Goal: Task Accomplishment & Management: Complete application form

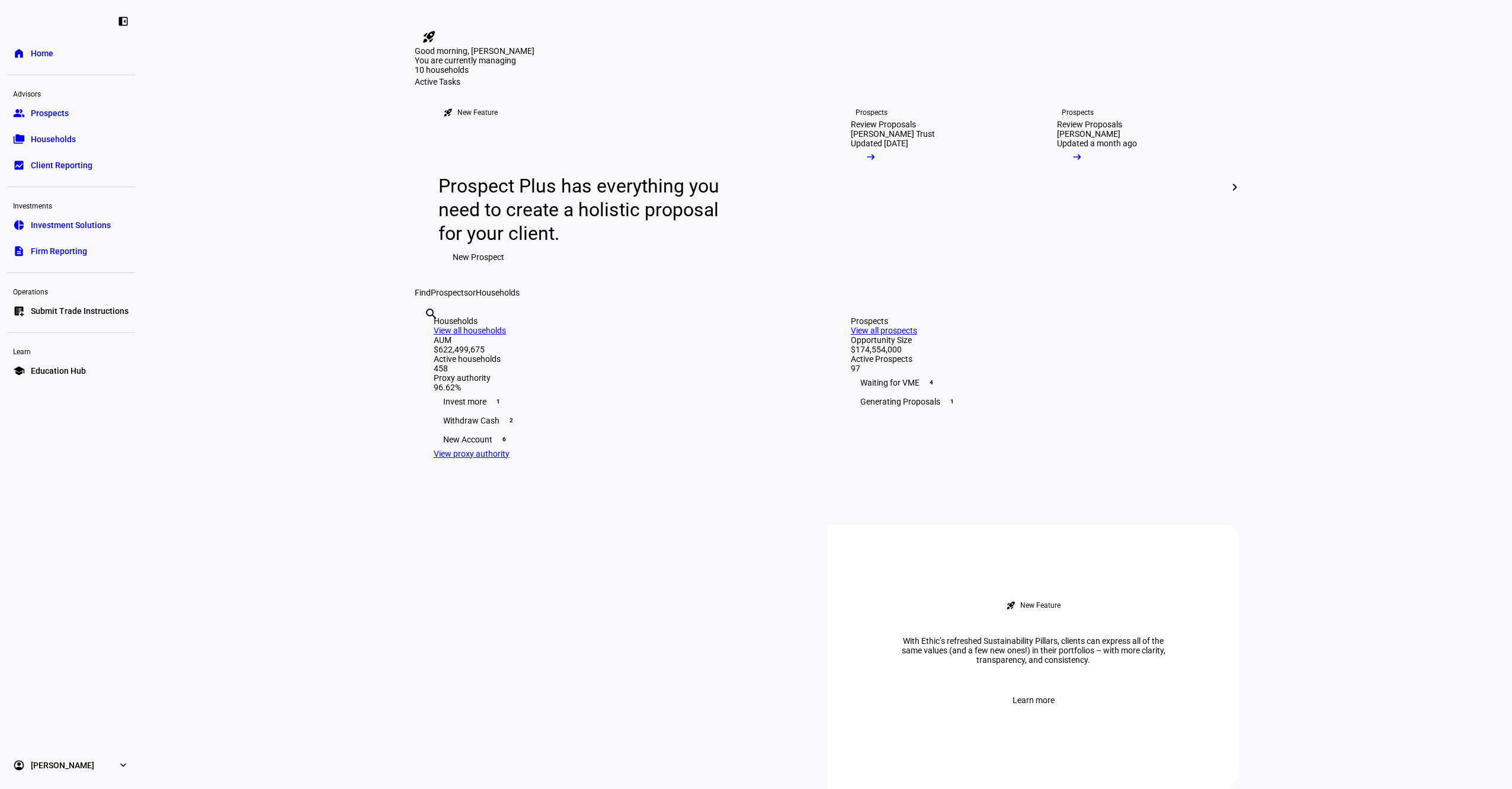
click at [69, 109] on link "group Prospects" at bounding box center [71, 113] width 128 height 24
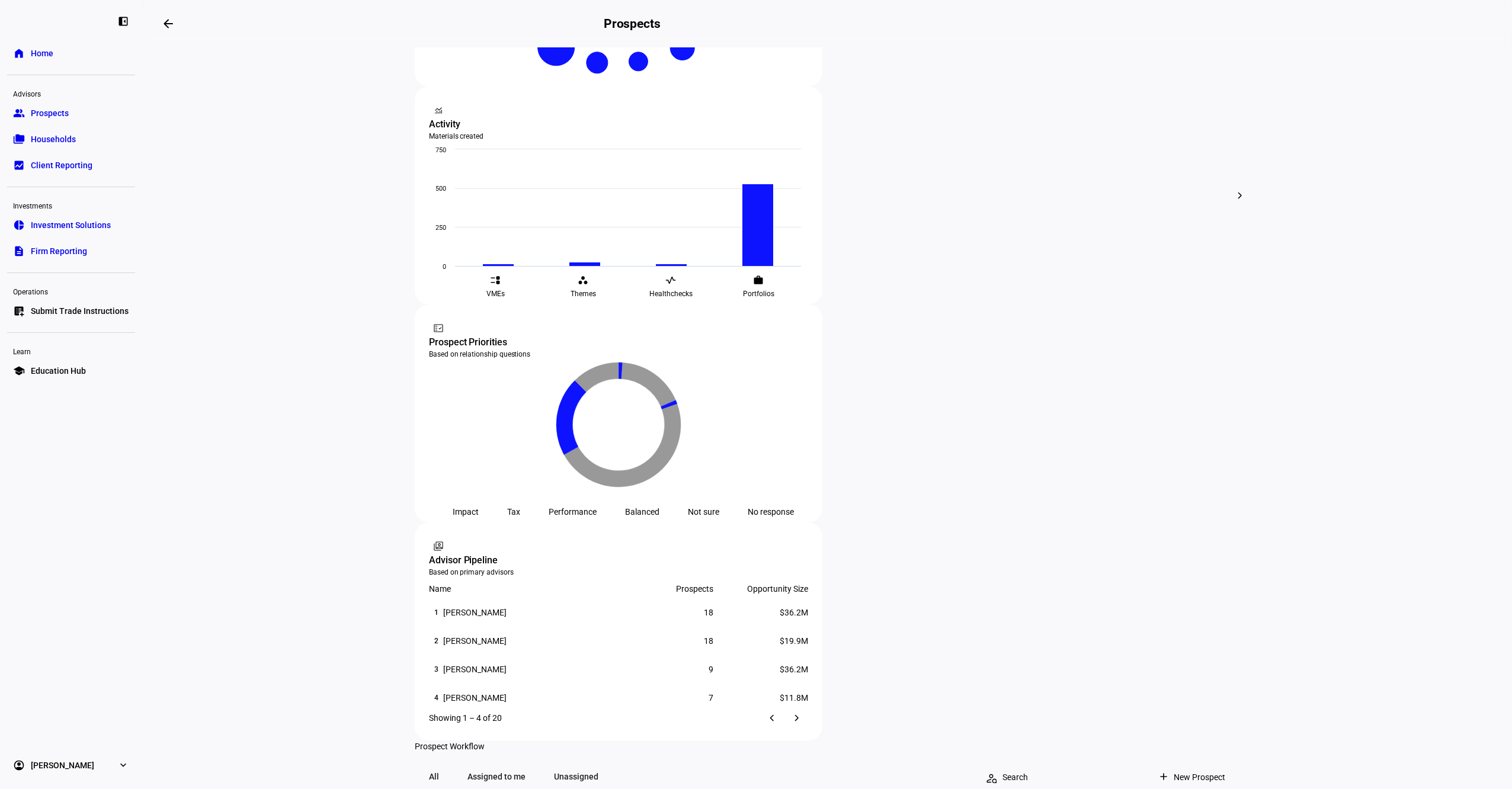
scroll to position [462, 0]
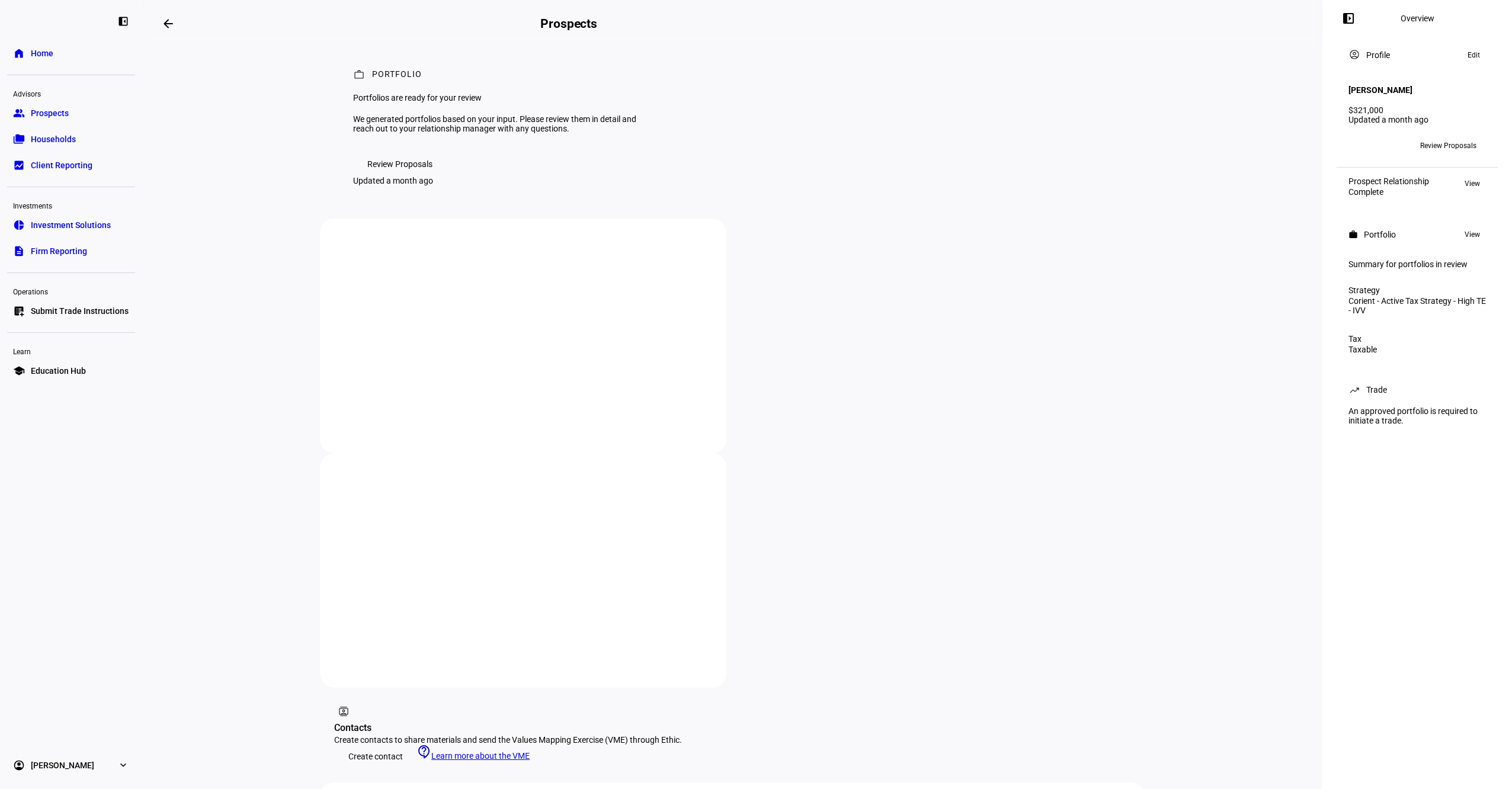
scroll to position [6, 0]
click at [1448, 136] on span "Review Proposals" at bounding box center [1448, 146] width 56 height 19
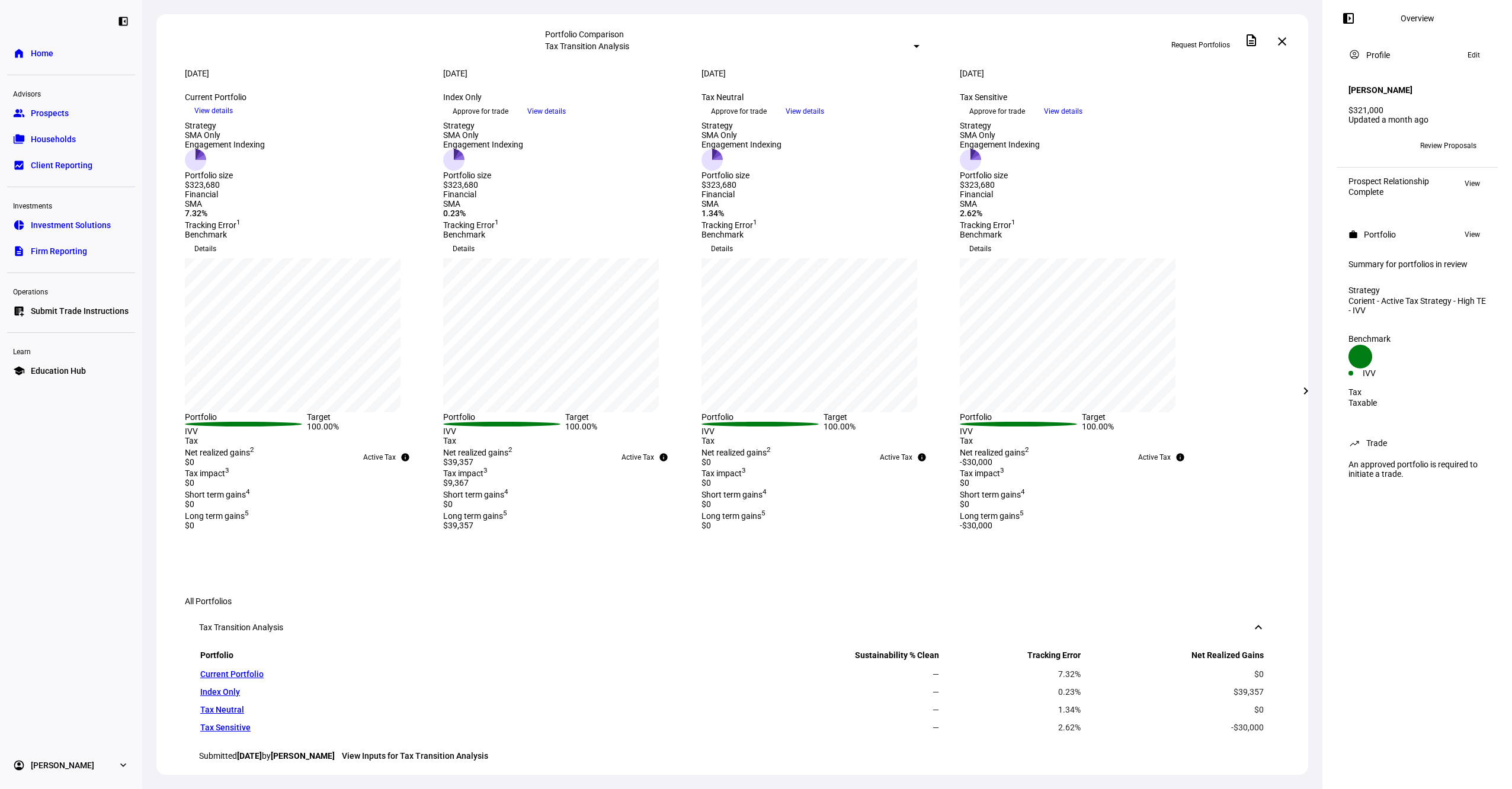
click at [75, 303] on link "list_alt_add Submit Trade Instructions" at bounding box center [71, 311] width 128 height 24
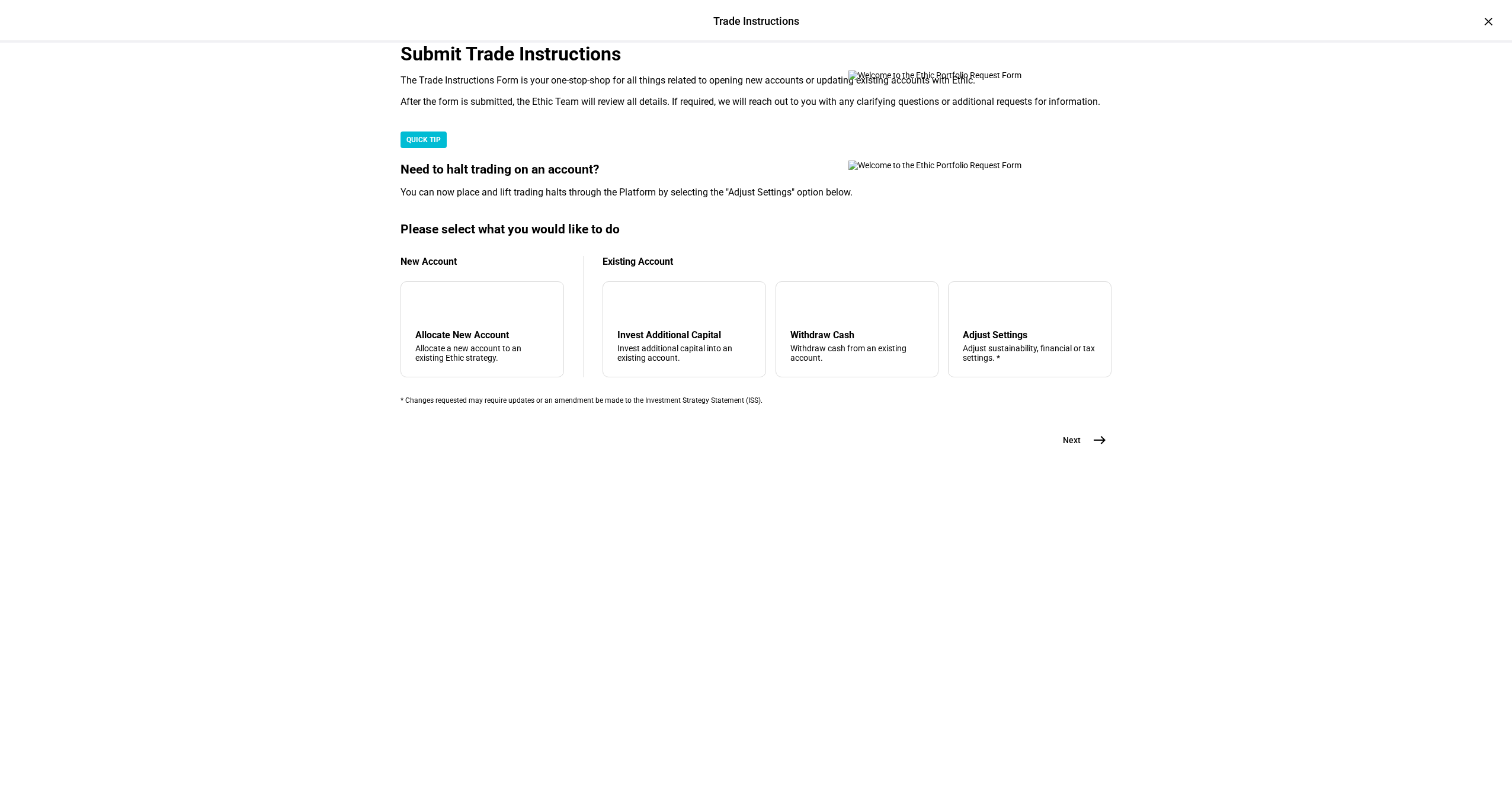
scroll to position [38, 0]
click at [534, 341] on div "Allocate New Account" at bounding box center [482, 334] width 134 height 11
click at [1100, 448] on mat-icon "east" at bounding box center [1100, 440] width 14 height 14
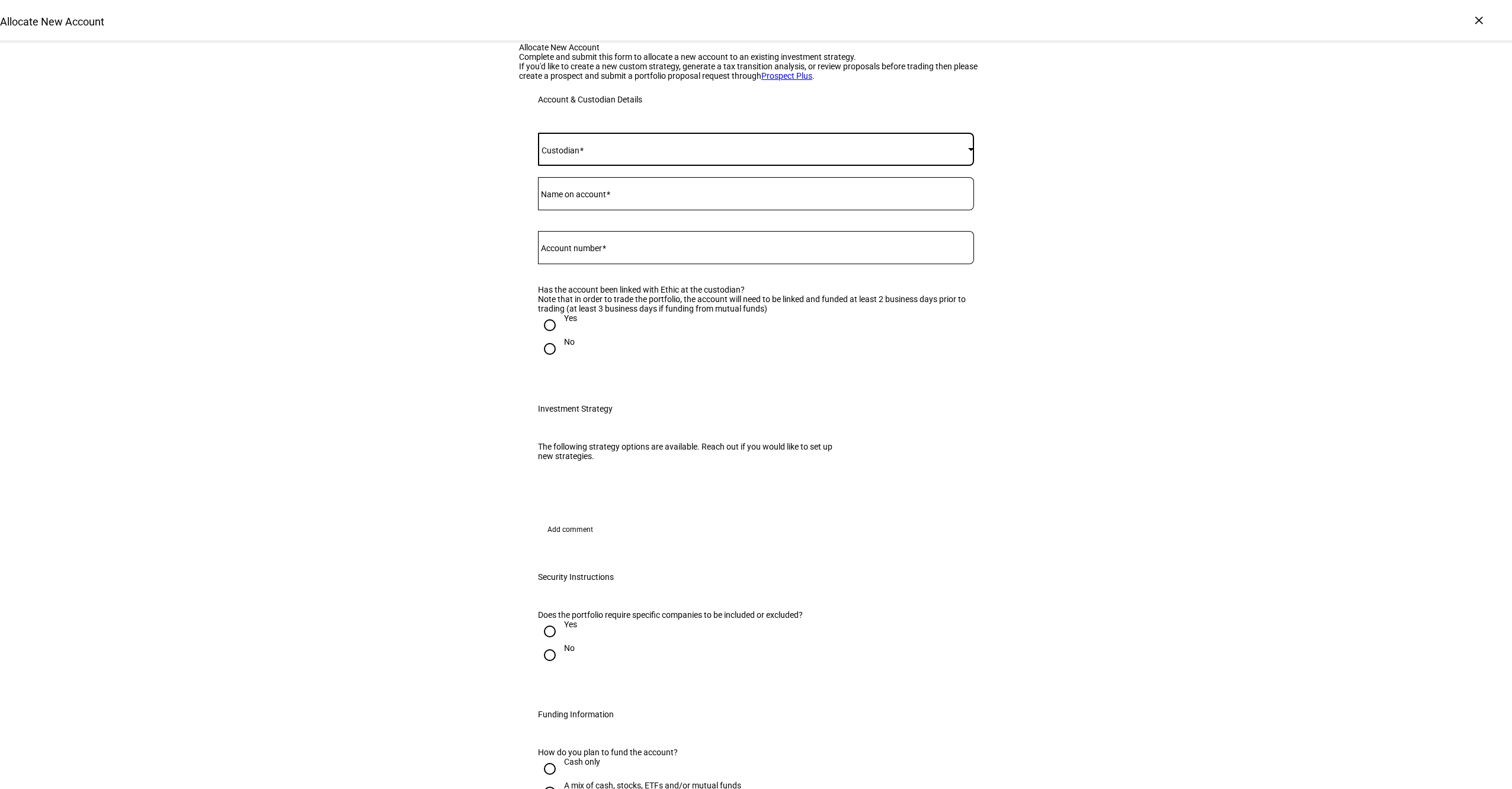
click at [589, 154] on span at bounding box center [753, 149] width 430 height 10
click at [650, 383] on mat-option "Schwab" at bounding box center [752, 384] width 435 height 28
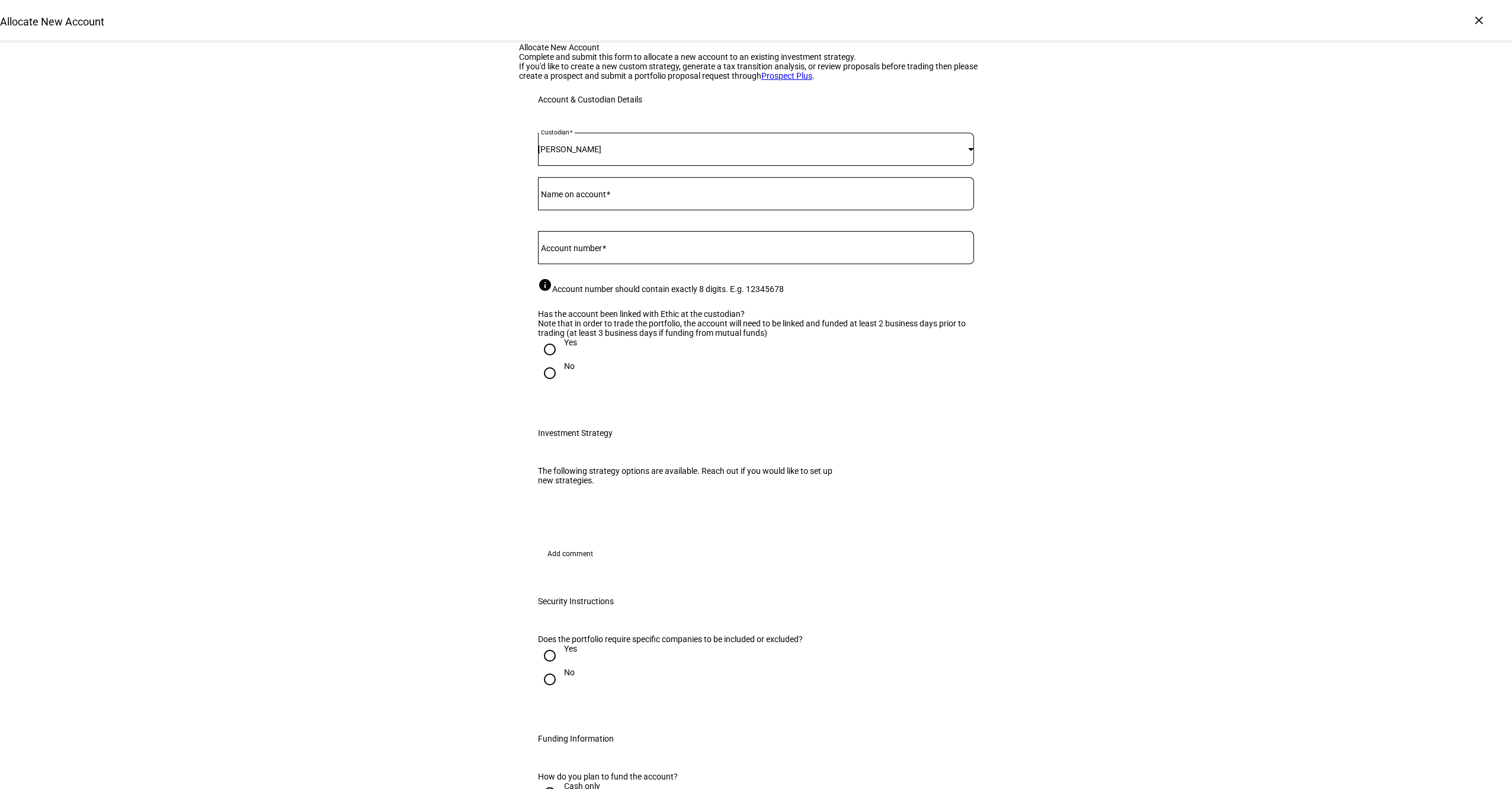
click at [618, 210] on div at bounding box center [756, 193] width 436 height 33
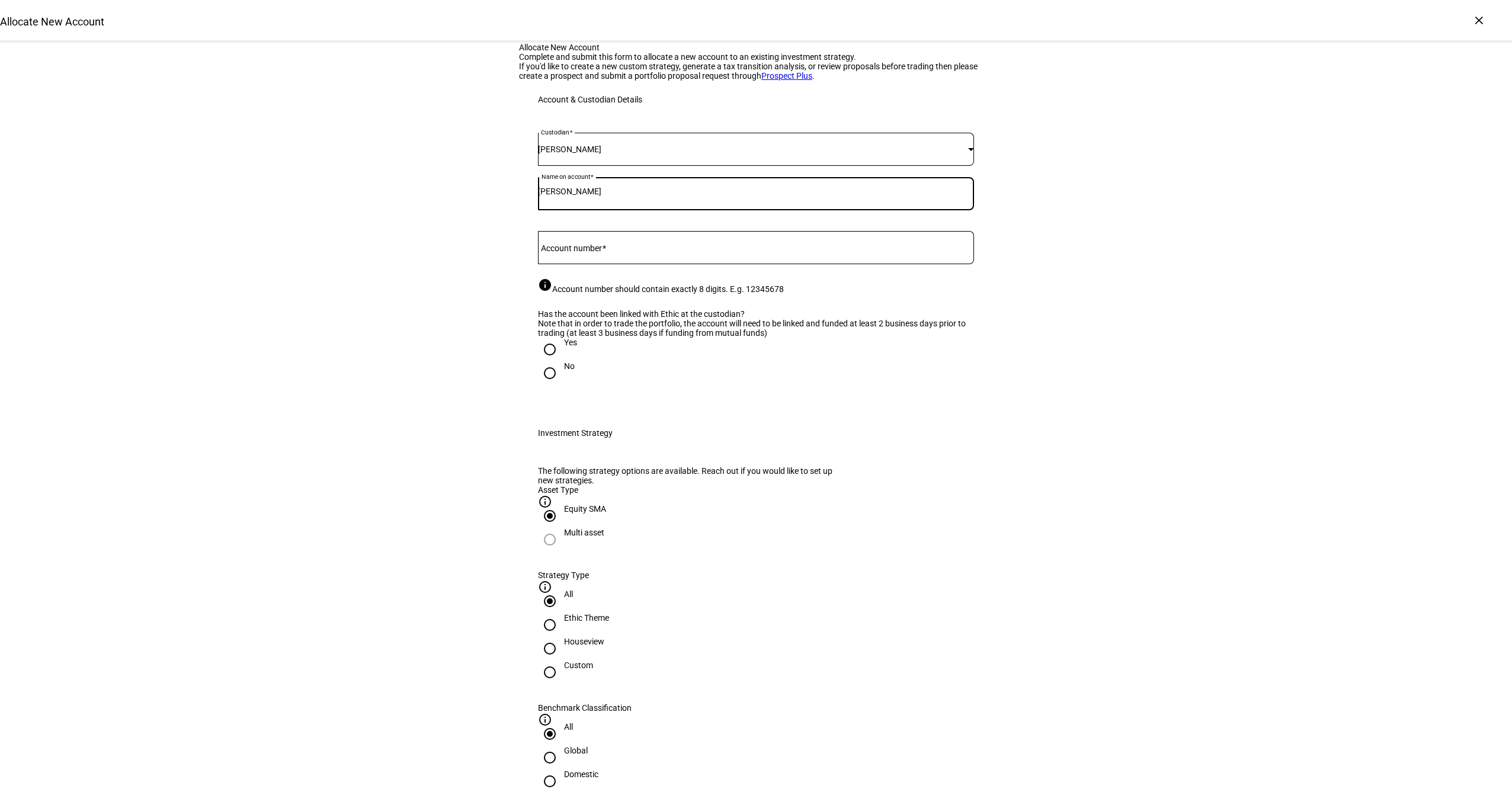
type input "[PERSON_NAME]"
click at [601, 253] on mat-label "Account number" at bounding box center [571, 248] width 61 height 10
click at [601, 250] on input "Account number" at bounding box center [756, 245] width 436 height 10
paste input "94159392"
type input "94159392"
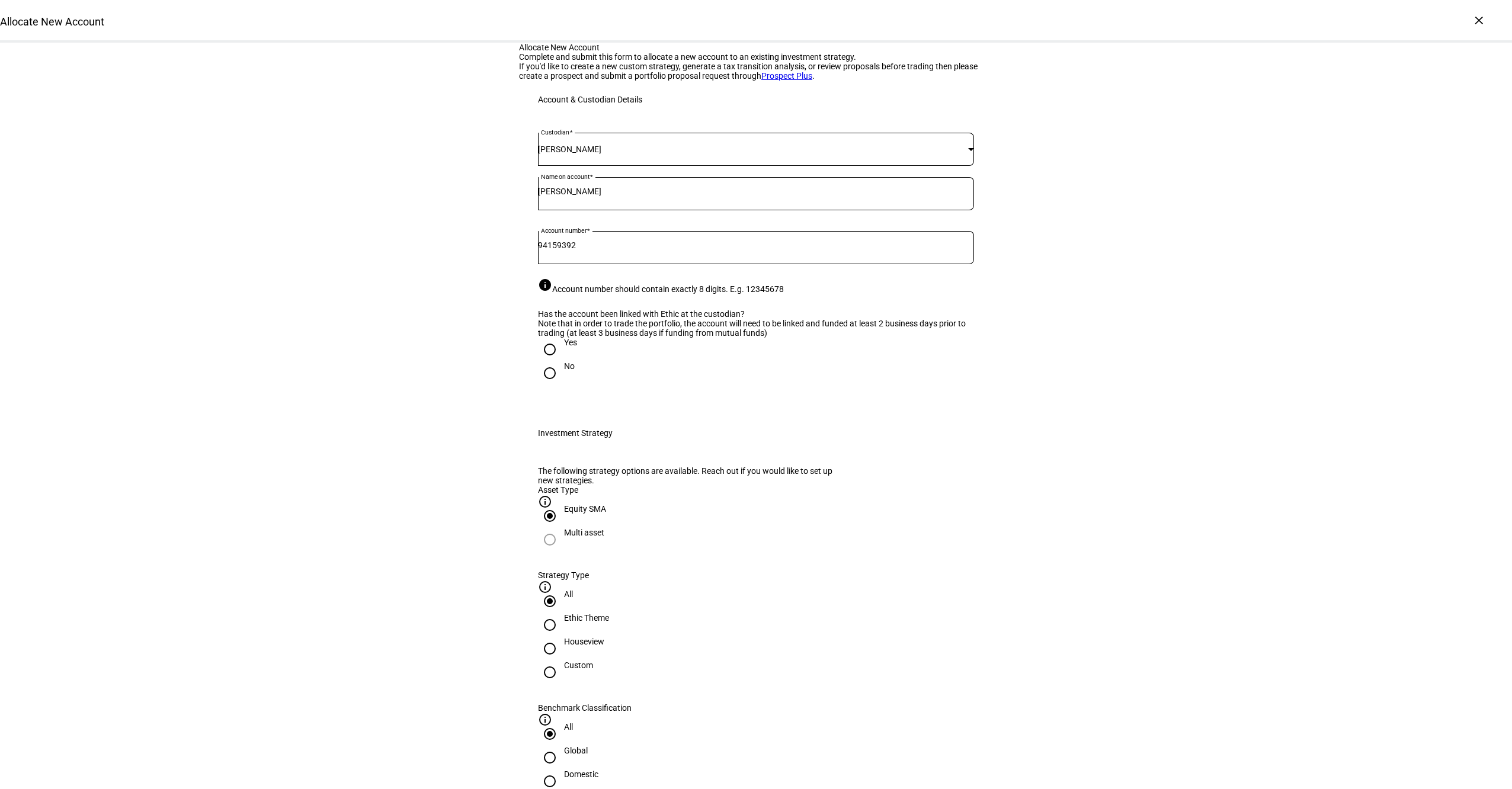
click at [553, 362] on input "Yes" at bounding box center [550, 349] width 24 height 24
radio input "true"
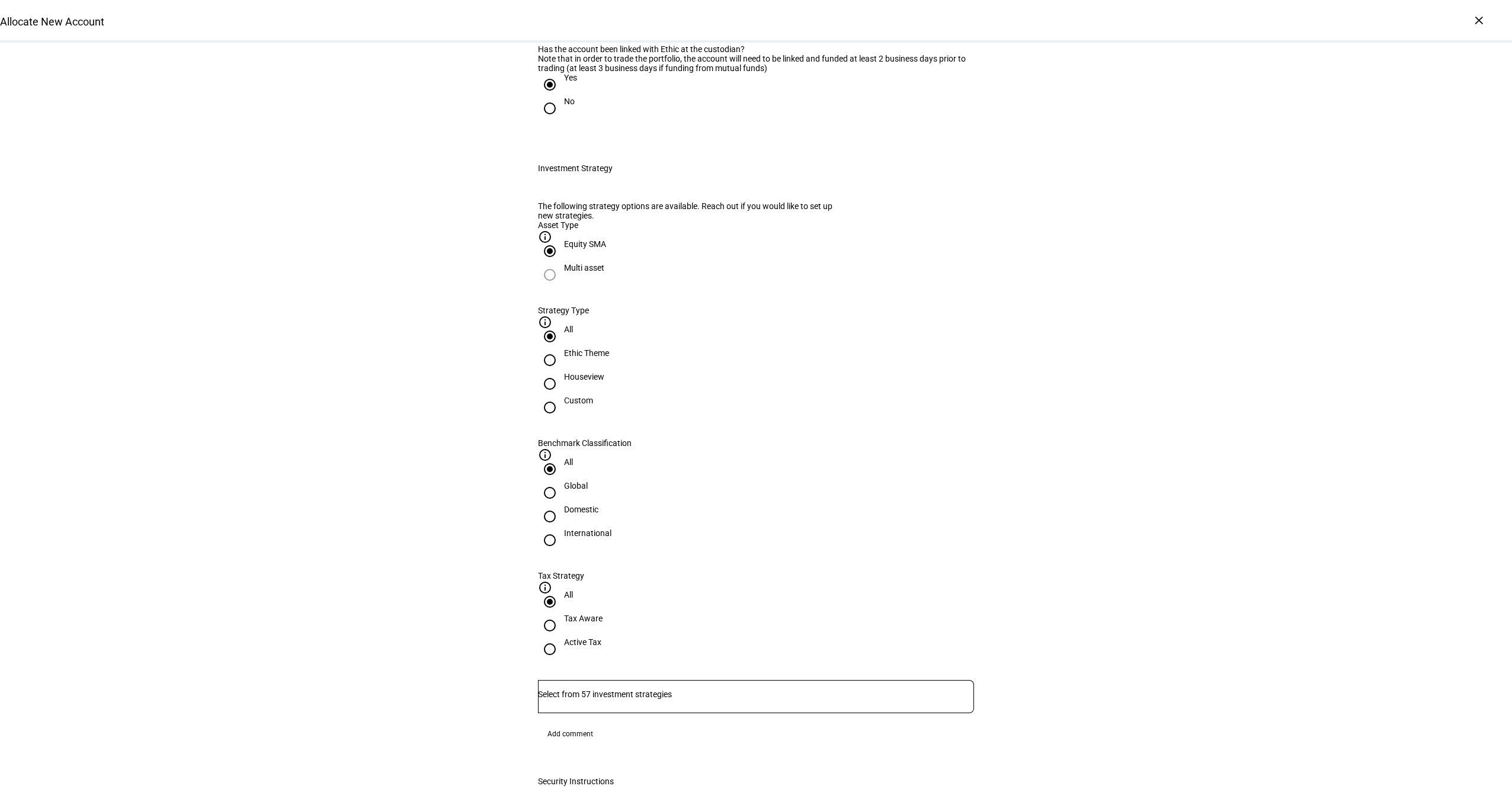
scroll to position [301, 0]
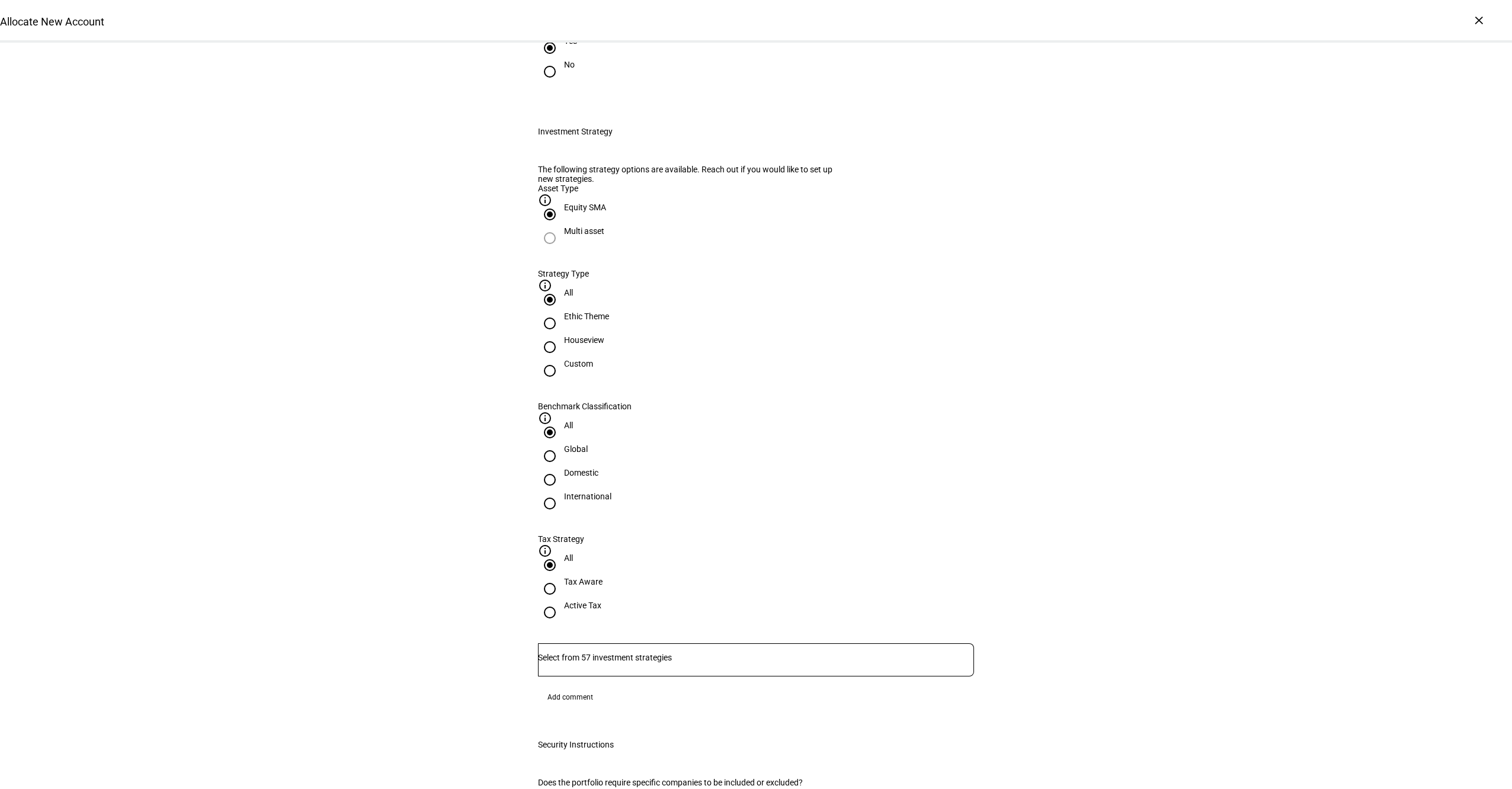
click at [609, 321] on div "Ethic Theme" at bounding box center [587, 316] width 45 height 10
click at [562, 335] on input "Ethic Theme" at bounding box center [550, 323] width 24 height 24
radio input "true"
click at [598, 468] on div "Domestic" at bounding box center [581, 473] width 34 height 10
click at [562, 468] on input "Domestic" at bounding box center [550, 480] width 24 height 24
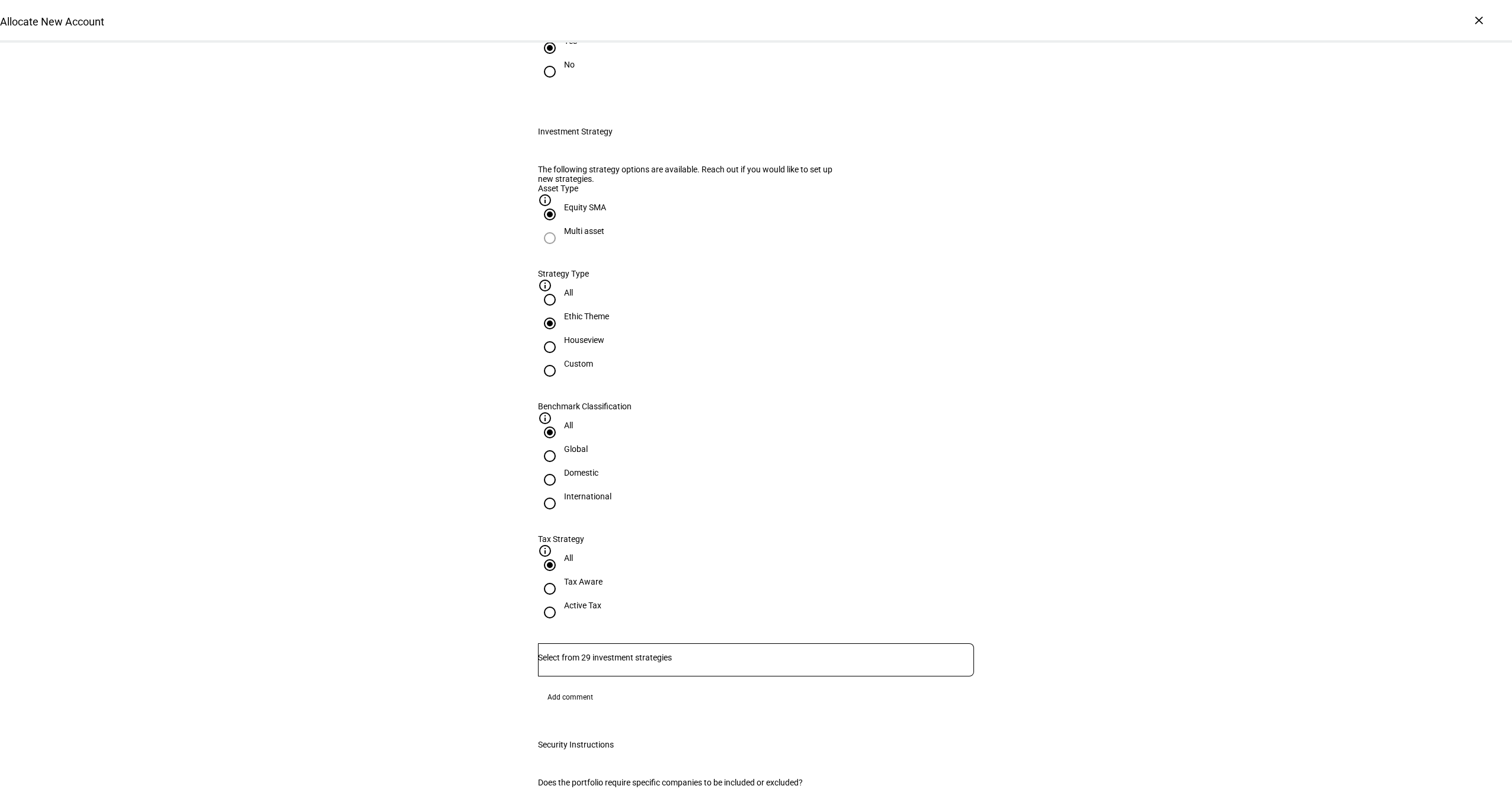
radio input "true"
click at [602, 601] on div "Active Tax" at bounding box center [583, 605] width 38 height 10
click at [562, 601] on input "Active Tax" at bounding box center [550, 612] width 24 height 24
radio input "true"
click at [604, 345] on div "Houseview" at bounding box center [584, 340] width 40 height 10
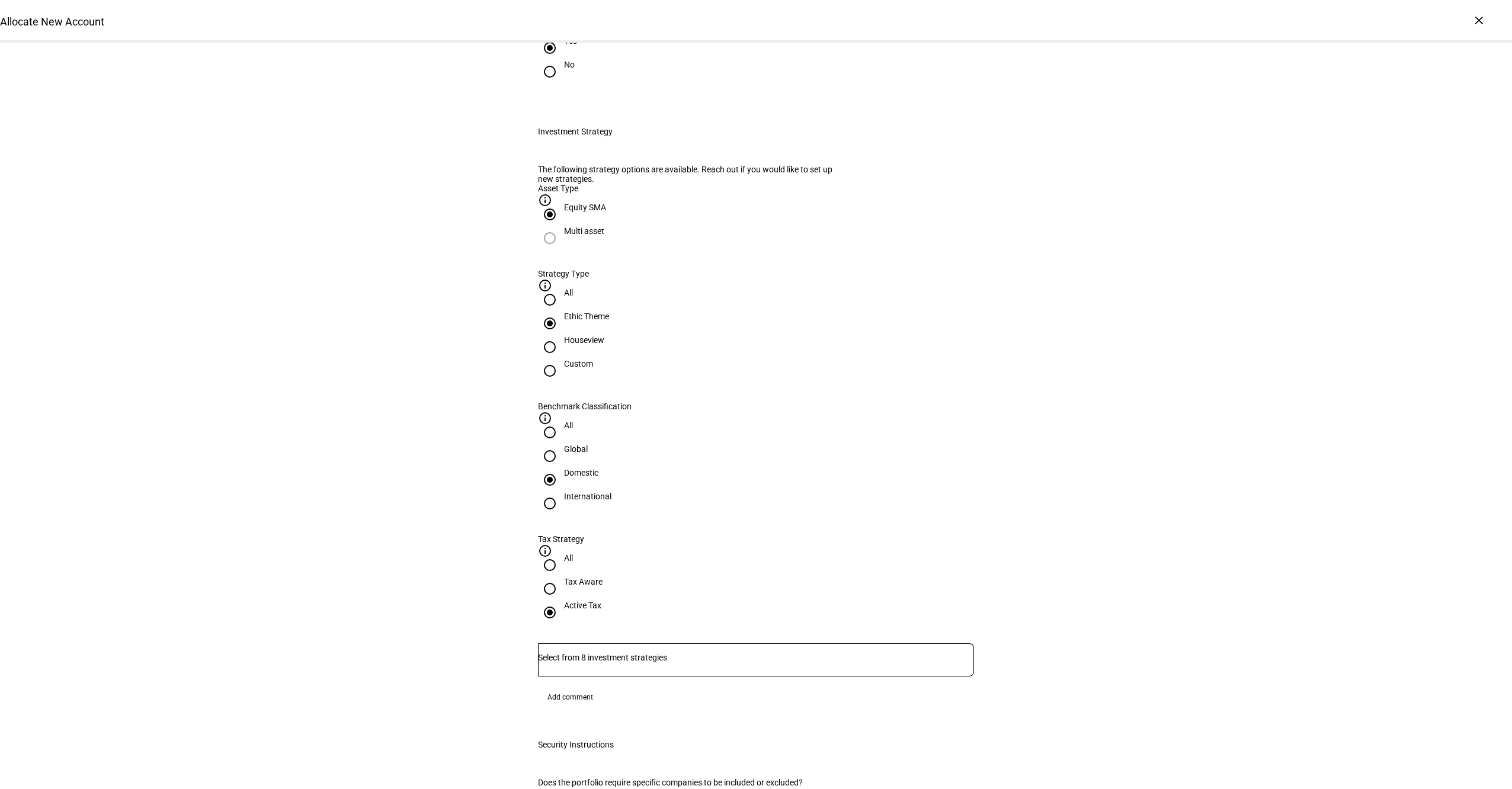
click at [562, 359] on input "Houseview" at bounding box center [550, 347] width 24 height 24
radio input "true"
click at [676, 643] on div at bounding box center [756, 660] width 436 height 33
click at [680, 585] on span "Corient - Active Tax Strategy - IVV" at bounding box center [616, 585] width 144 height 14
click at [1255, 519] on div "Allocate New Account Complete and submit this form to allocate a new account to…" at bounding box center [756, 693] width 1512 height 1903
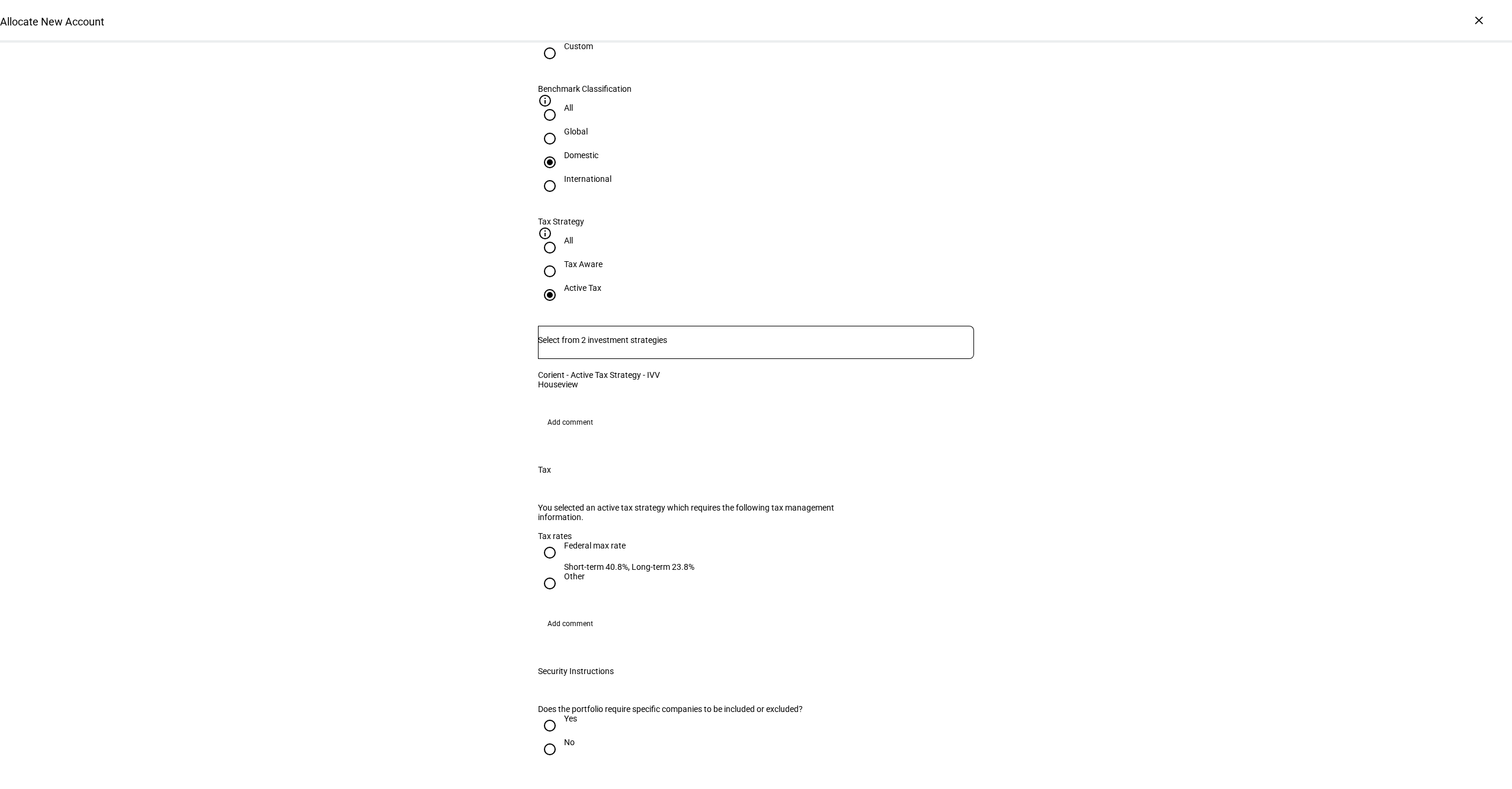
scroll to position [581, 0]
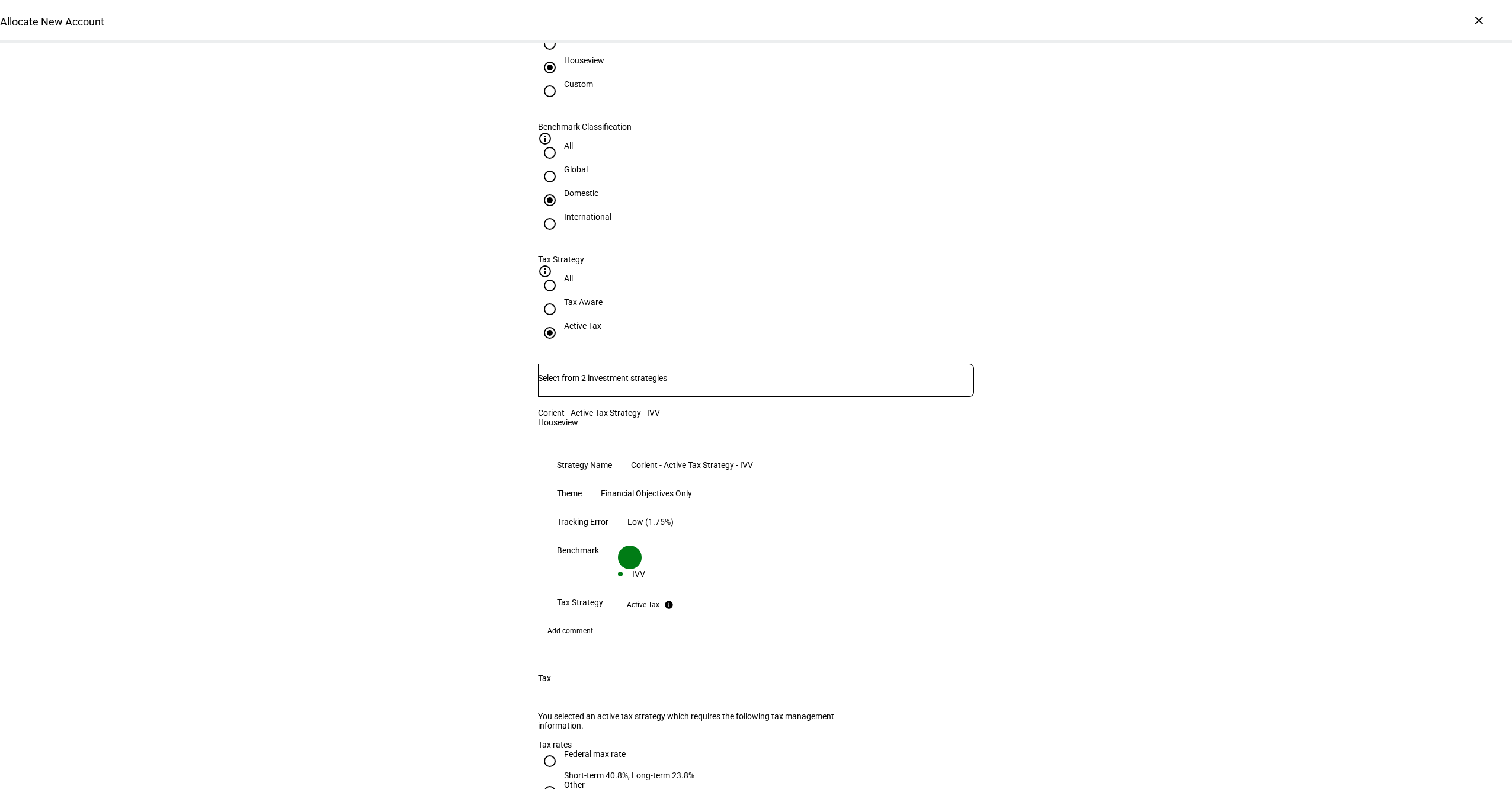
click at [572, 750] on div "Federal max rate" at bounding box center [630, 754] width 131 height 10
click at [562, 750] on input "Federal max rate Short-term 40.8%, Long-term 23.8%" at bounding box center [550, 761] width 24 height 24
radio input "true"
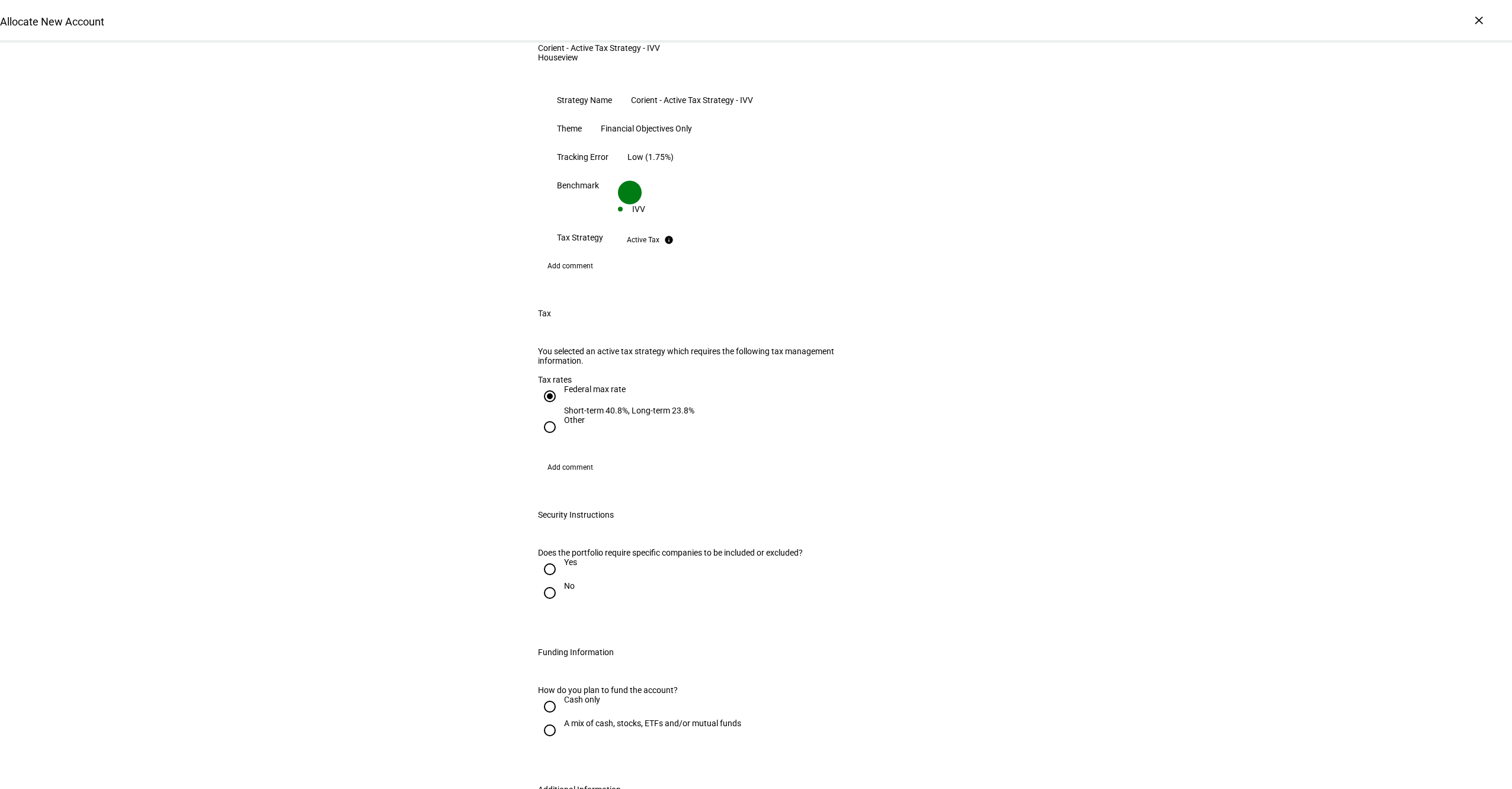
scroll to position [949, 0]
click at [571, 578] on div "No" at bounding box center [756, 590] width 436 height 24
click at [558, 576] on div at bounding box center [550, 590] width 28 height 28
radio input "true"
click at [587, 715] on div "A mix of cash, stocks, ETFs and/or mutual funds" at bounding box center [653, 720] width 177 height 10
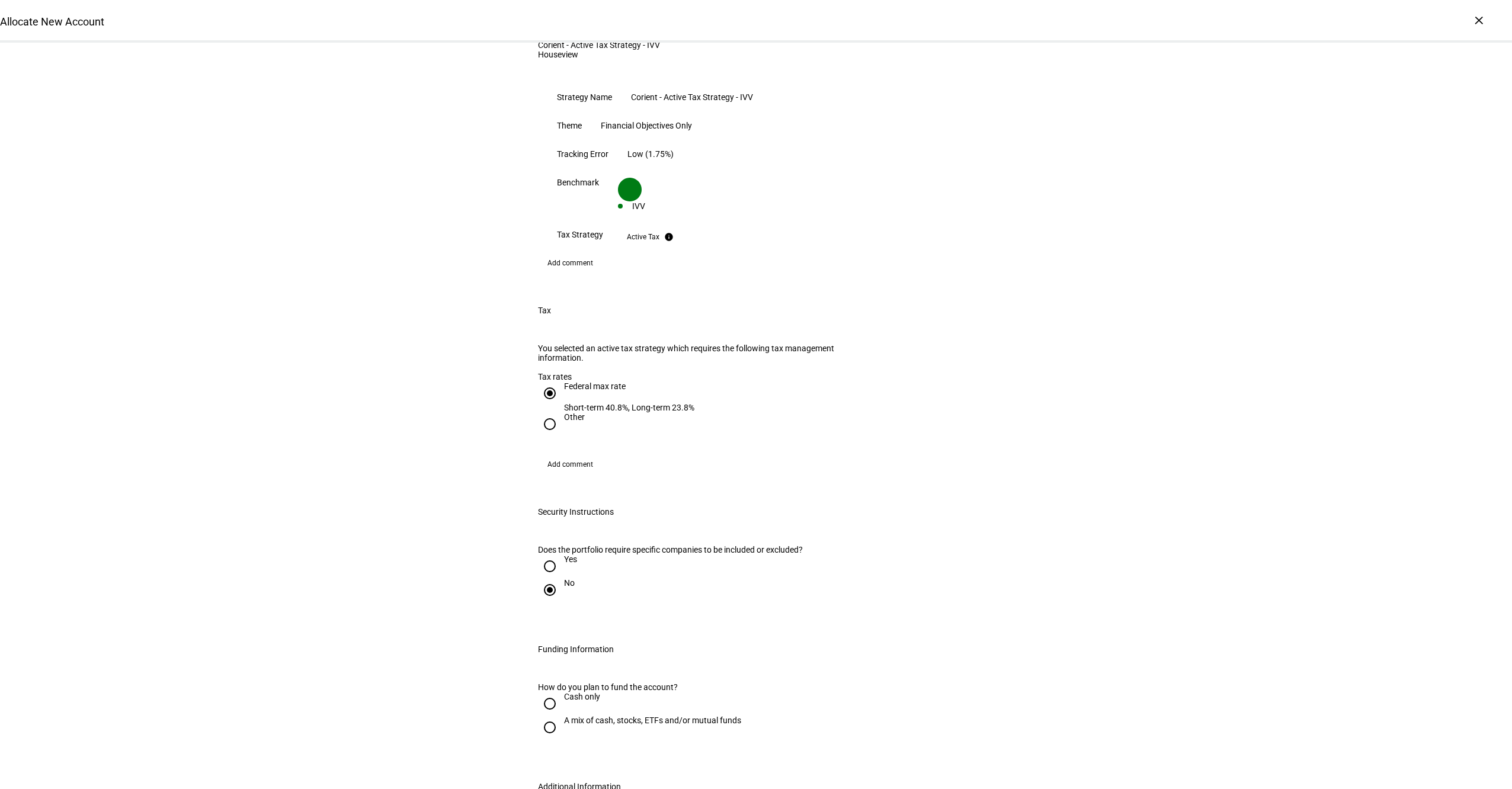
click at [562, 715] on input "A mix of cash, stocks, ETFs and/or mutual funds" at bounding box center [550, 727] width 24 height 24
radio input "true"
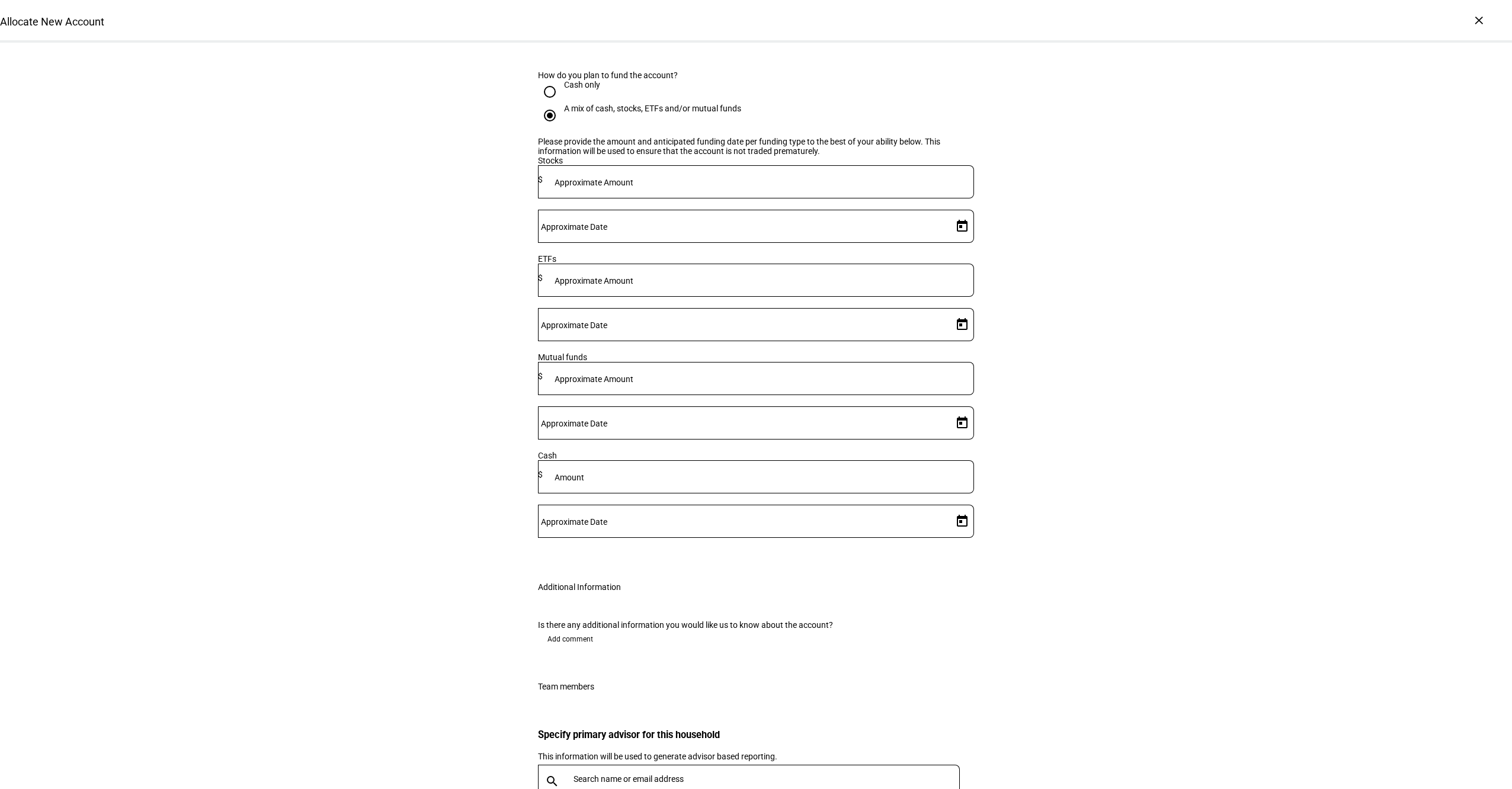
scroll to position [1568, 0]
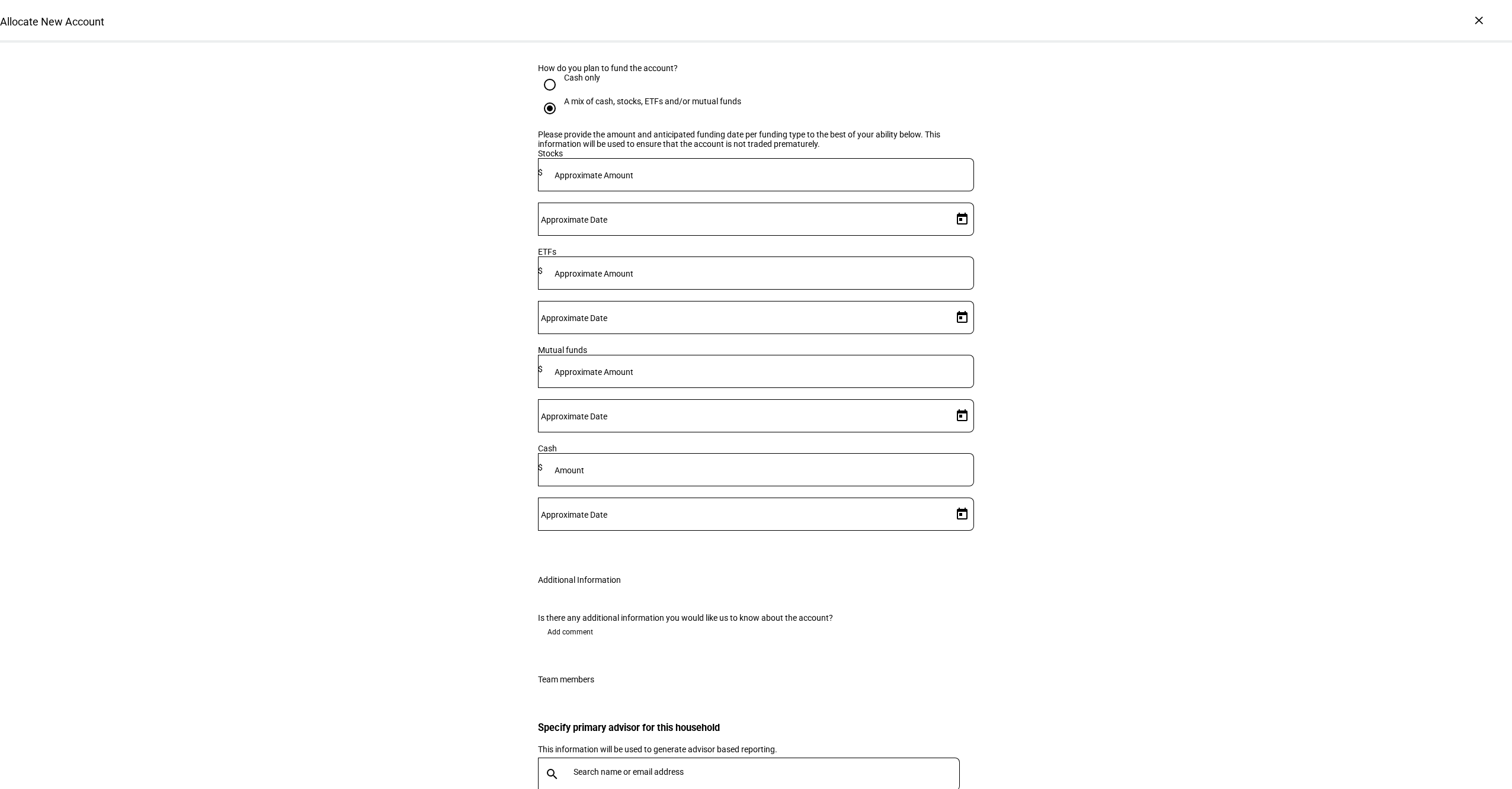
click at [697, 164] on div at bounding box center [758, 175] width 432 height 33
type input "250,000"
click at [948, 205] on span "Open calendar" at bounding box center [962, 219] width 28 height 28
click at [886, 318] on span "19" at bounding box center [884, 317] width 21 height 21
type input "8/19/2025"
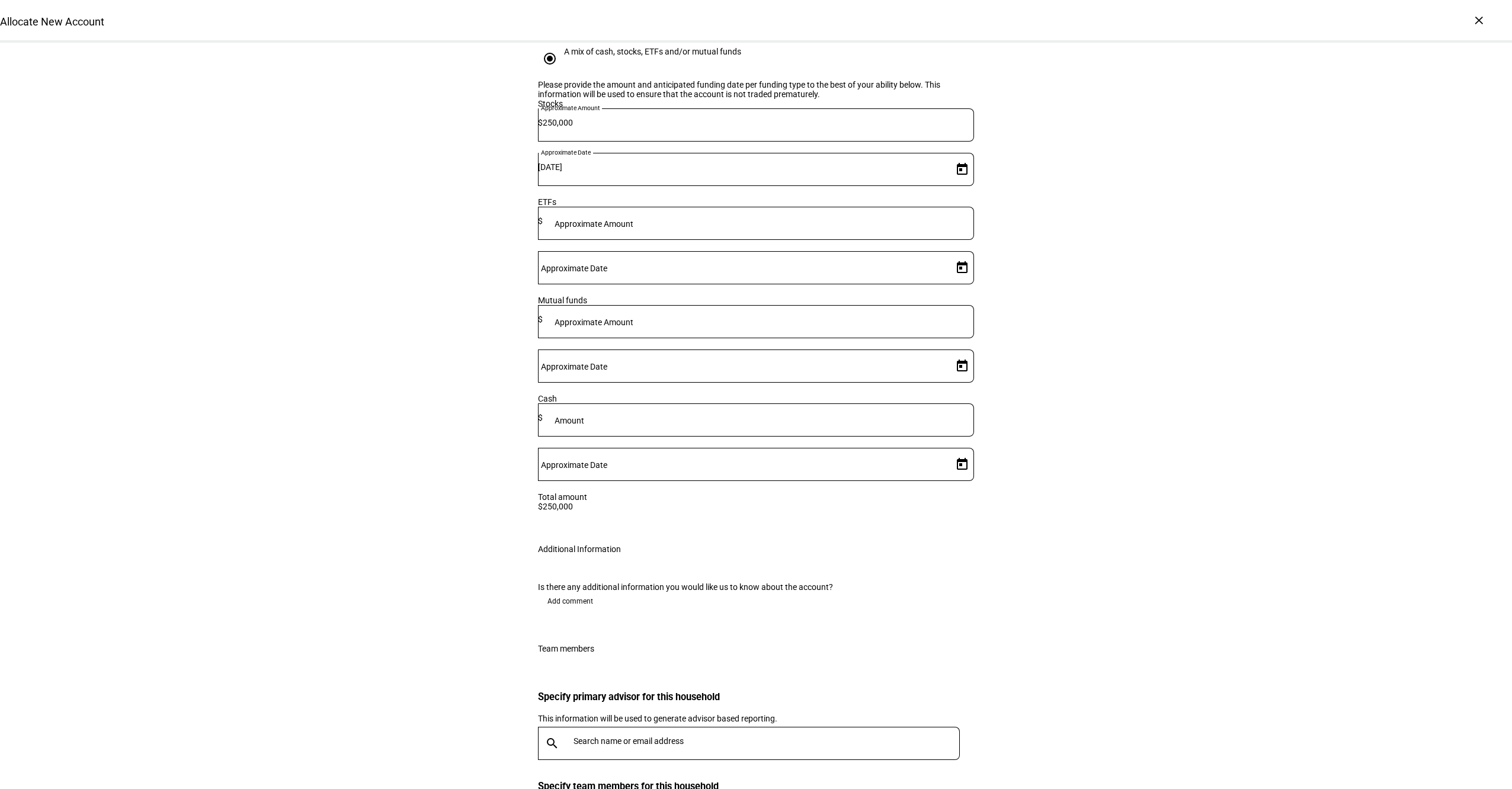
scroll to position [1648, 0]
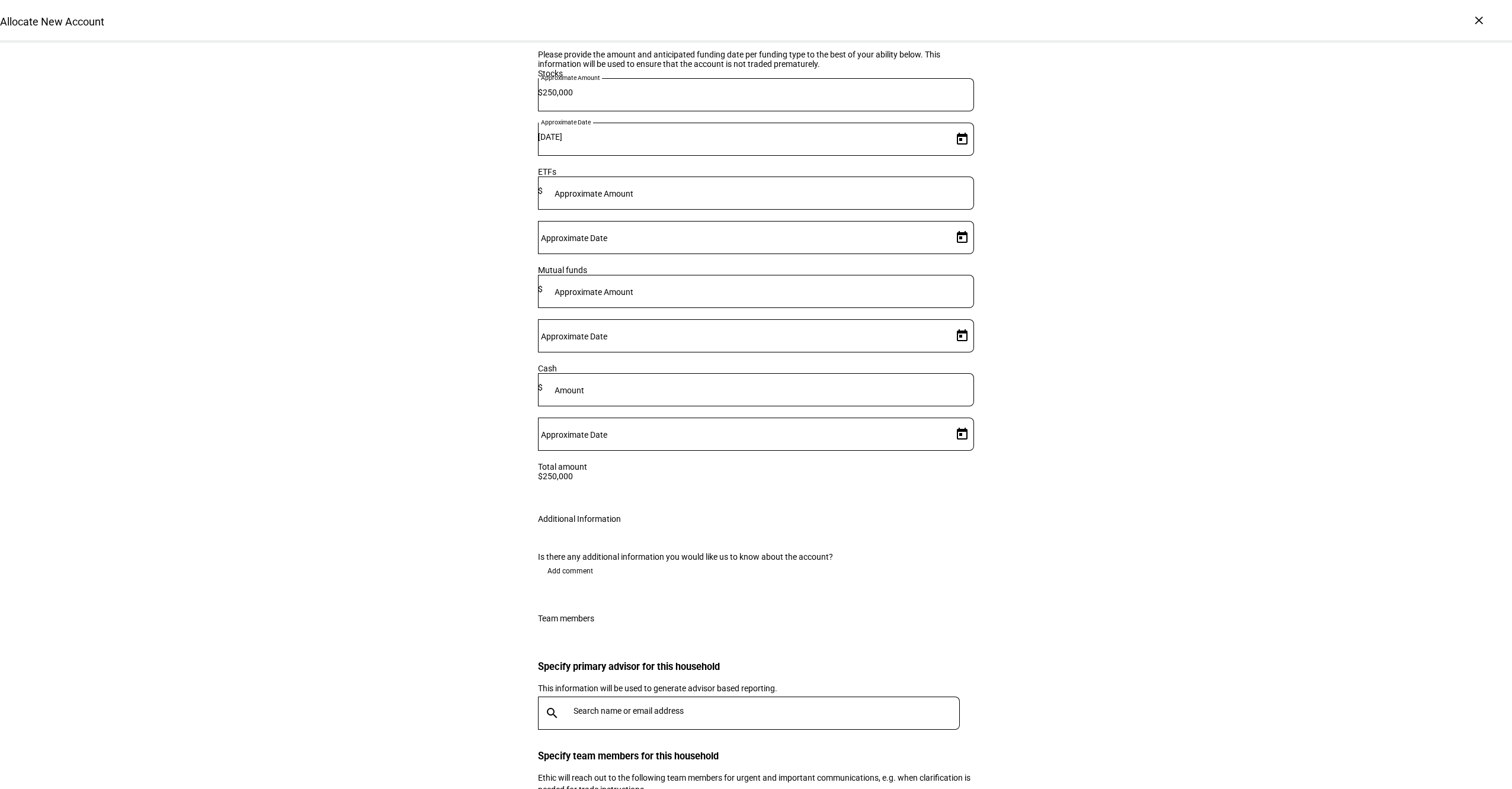
click at [584, 697] on div at bounding box center [764, 713] width 391 height 33
type input "fra"
click at [626, 585] on div "francesco.scorsone@corient.com" at bounding box center [674, 586] width 195 height 12
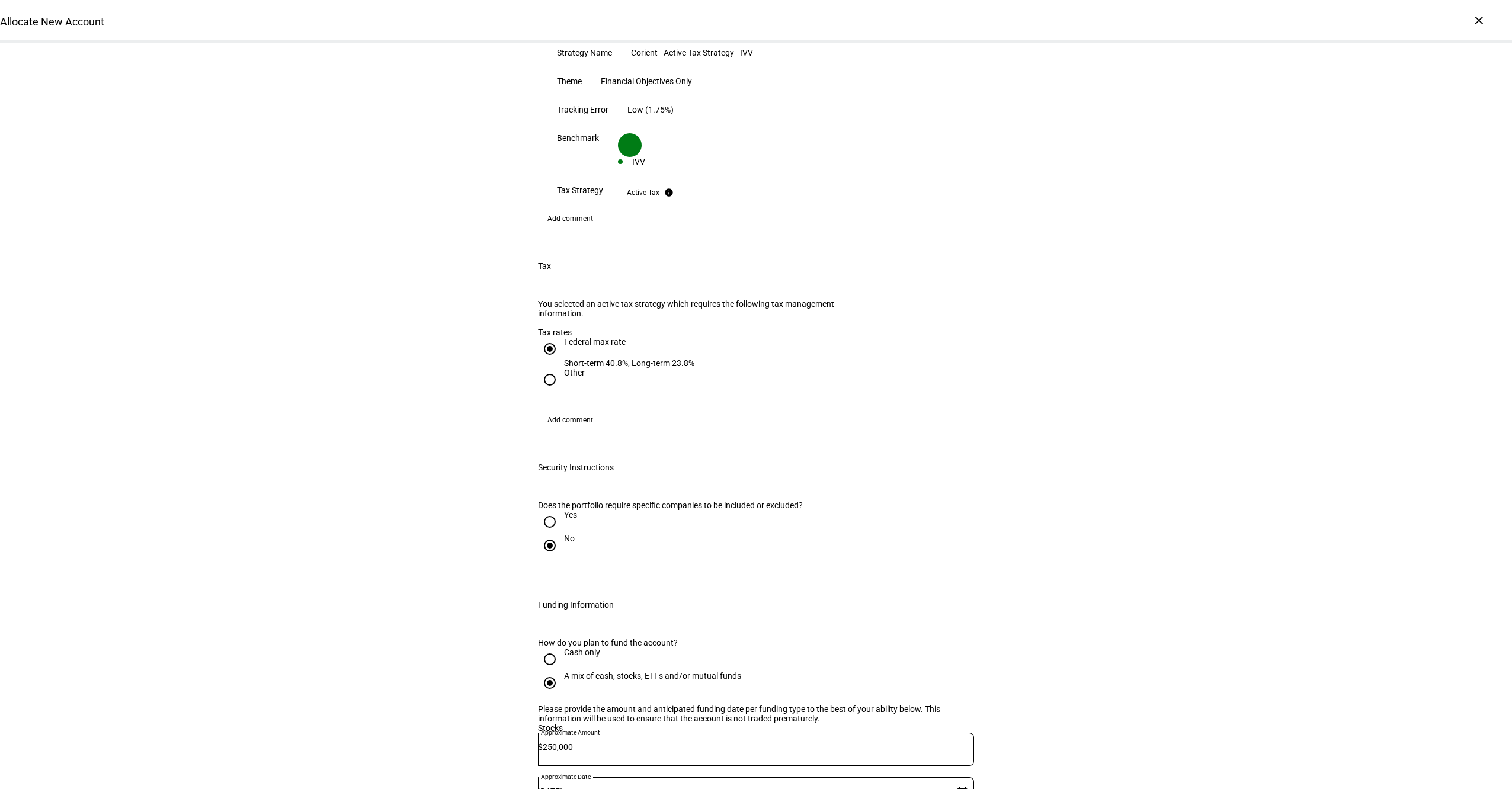
scroll to position [713, 0]
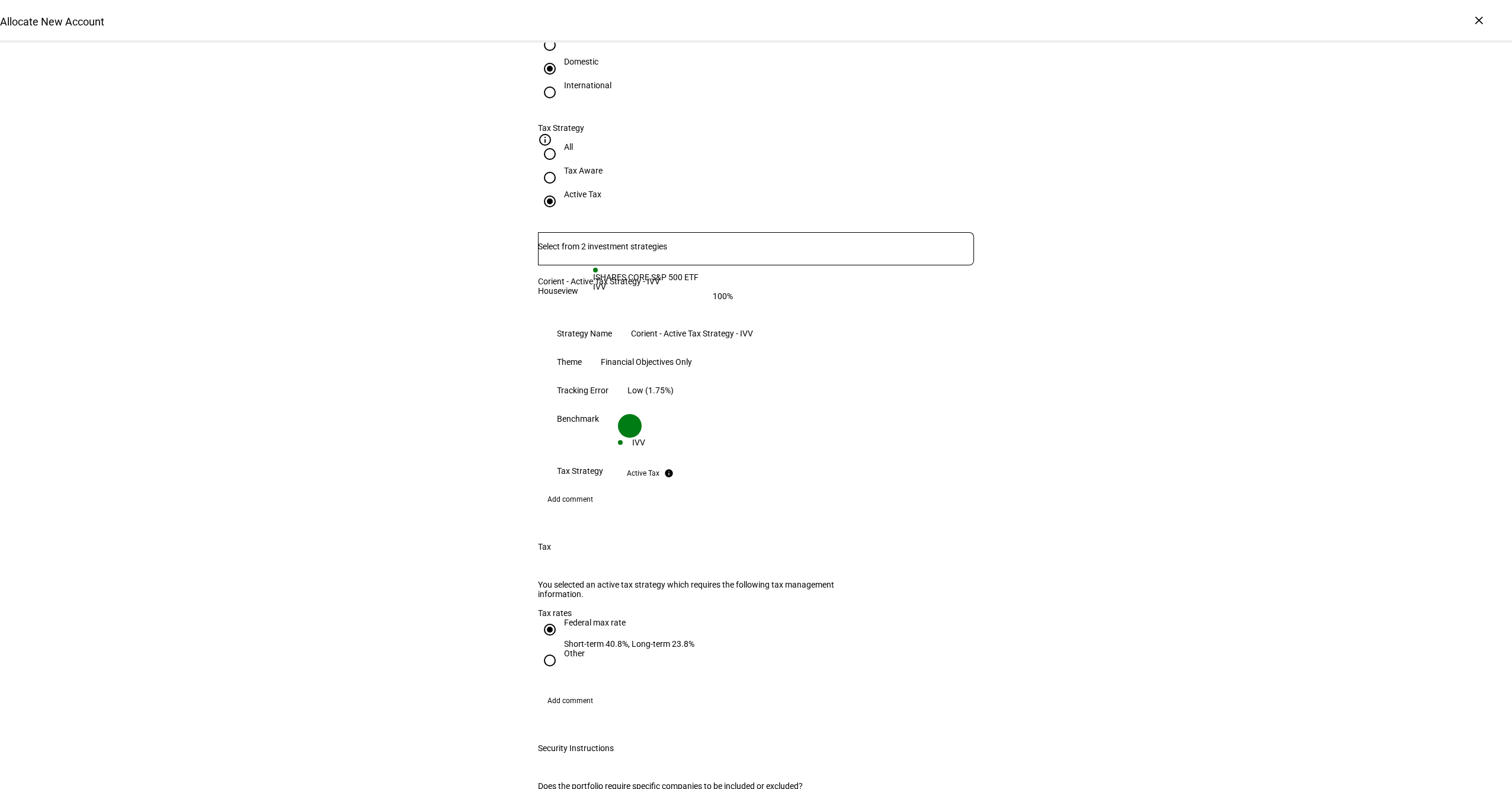
click at [553, 490] on span "Add comment" at bounding box center [570, 499] width 46 height 19
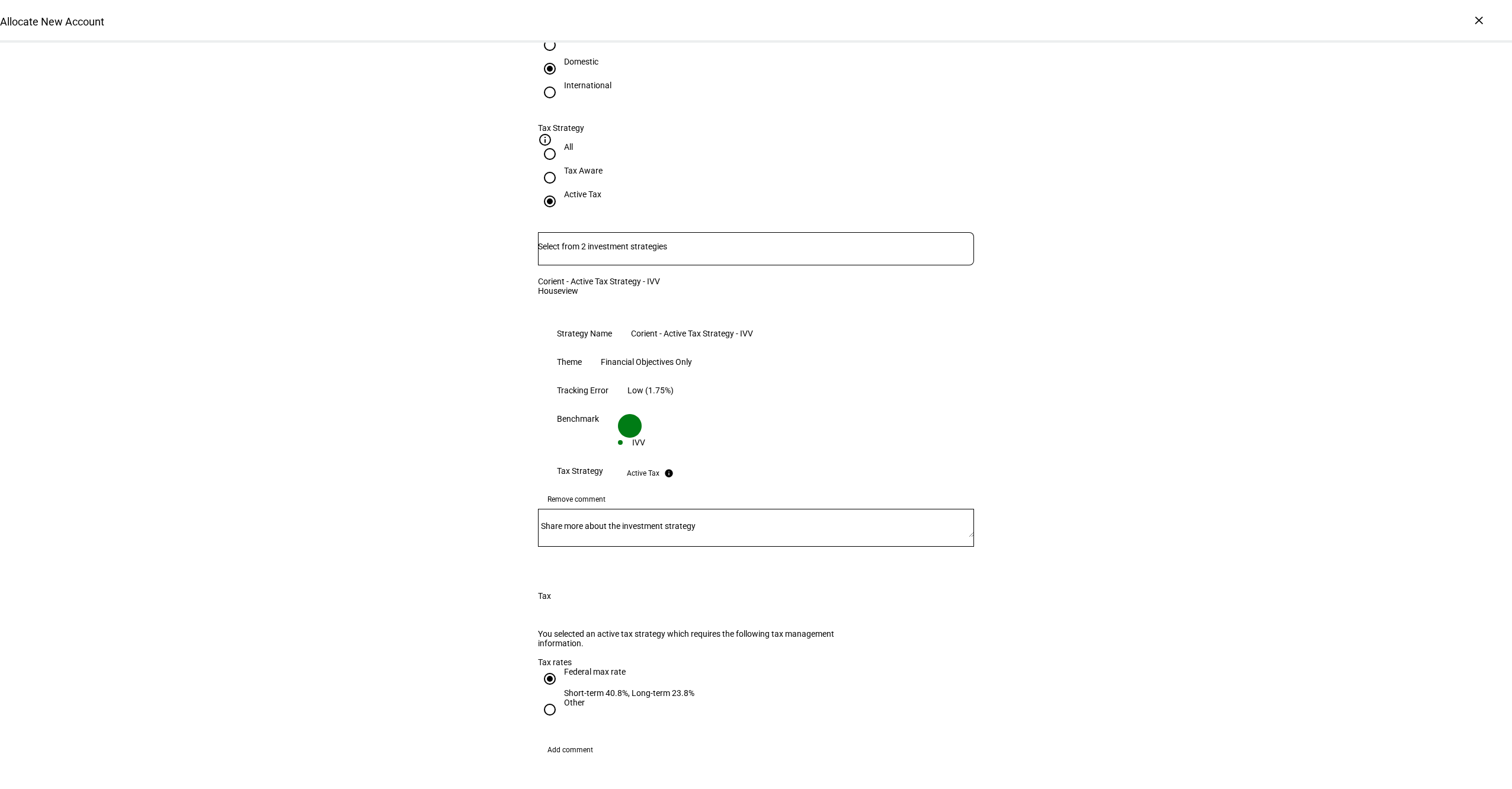
click at [595, 509] on div at bounding box center [756, 528] width 436 height 38
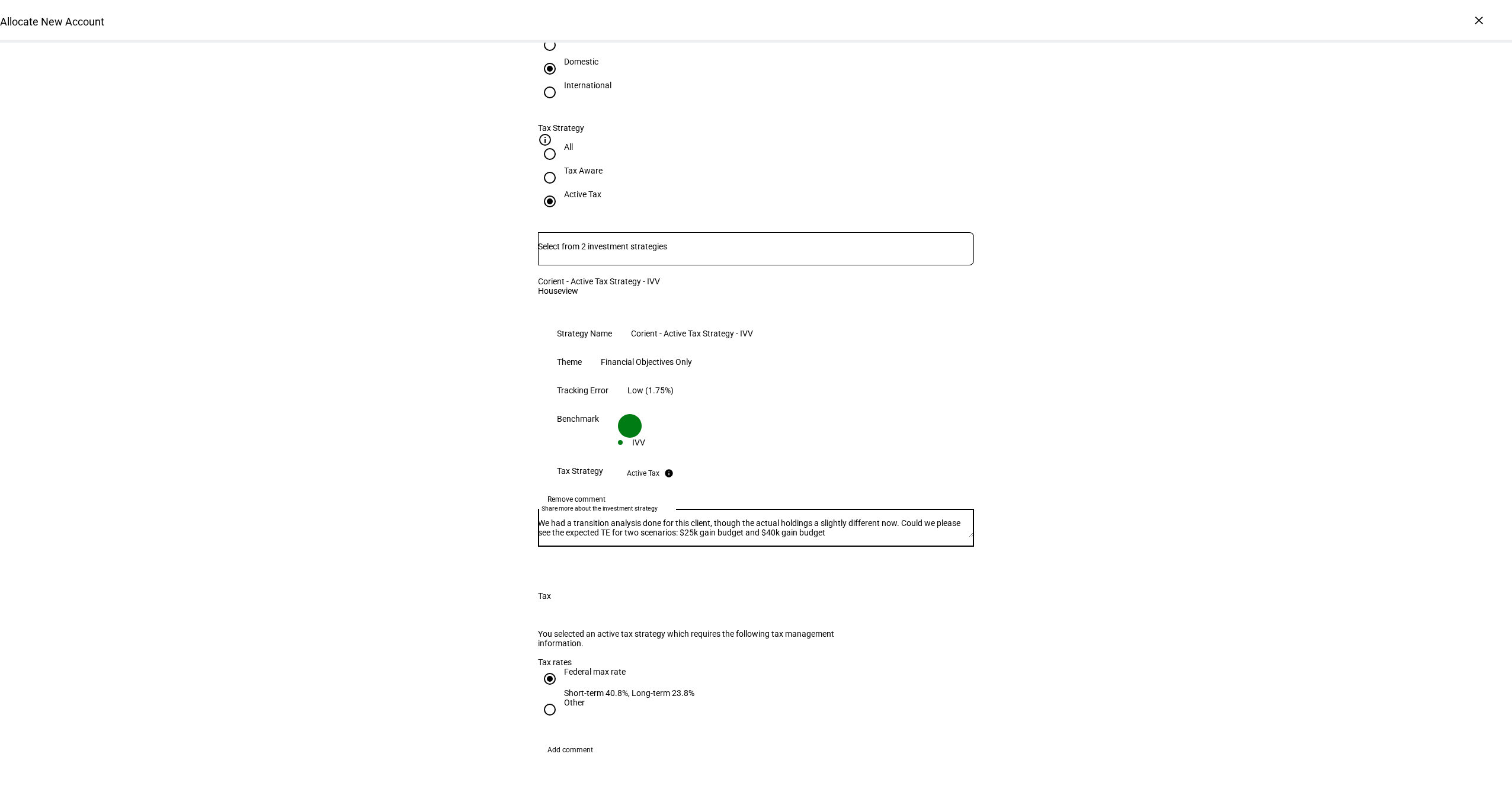
click at [708, 518] on textarea "We had a transition analysis done for this client, though the actual holdings a…" at bounding box center [756, 527] width 436 height 19
drag, startPoint x: 872, startPoint y: 410, endPoint x: 533, endPoint y: 382, distance: 340.2
click at [533, 382] on div "The following strategy options are available. Reach out if you would like to se…" at bounding box center [756, 158] width 474 height 838
click at [825, 518] on textarea "We had a transition analysis done for this client, though the actual holdings a…" at bounding box center [756, 527] width 436 height 19
drag, startPoint x: 873, startPoint y: 409, endPoint x: 525, endPoint y: 398, distance: 348.2
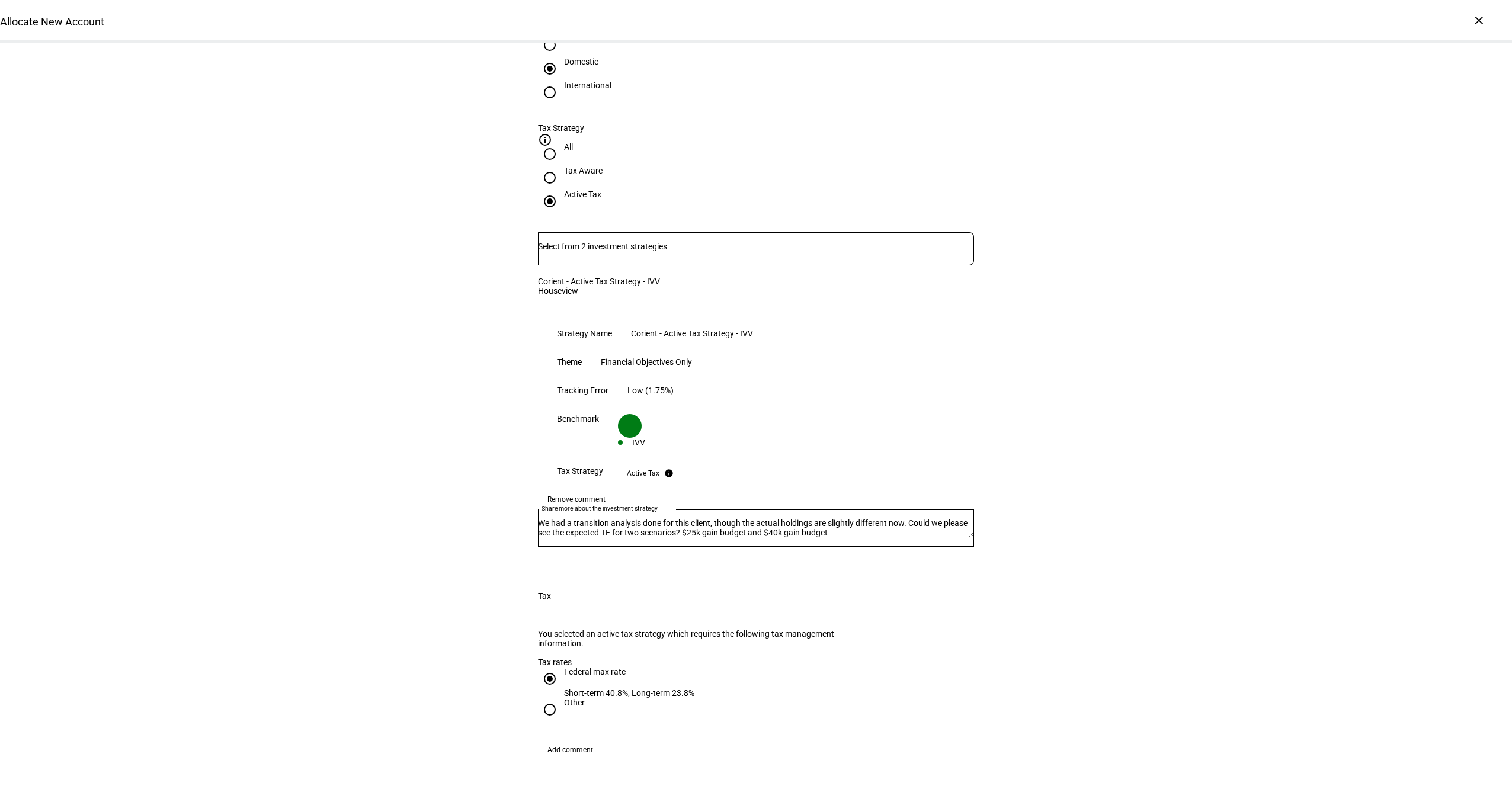
click at [525, 398] on div "The following strategy options are available. Reach out if you would like to se…" at bounding box center [756, 158] width 474 height 838
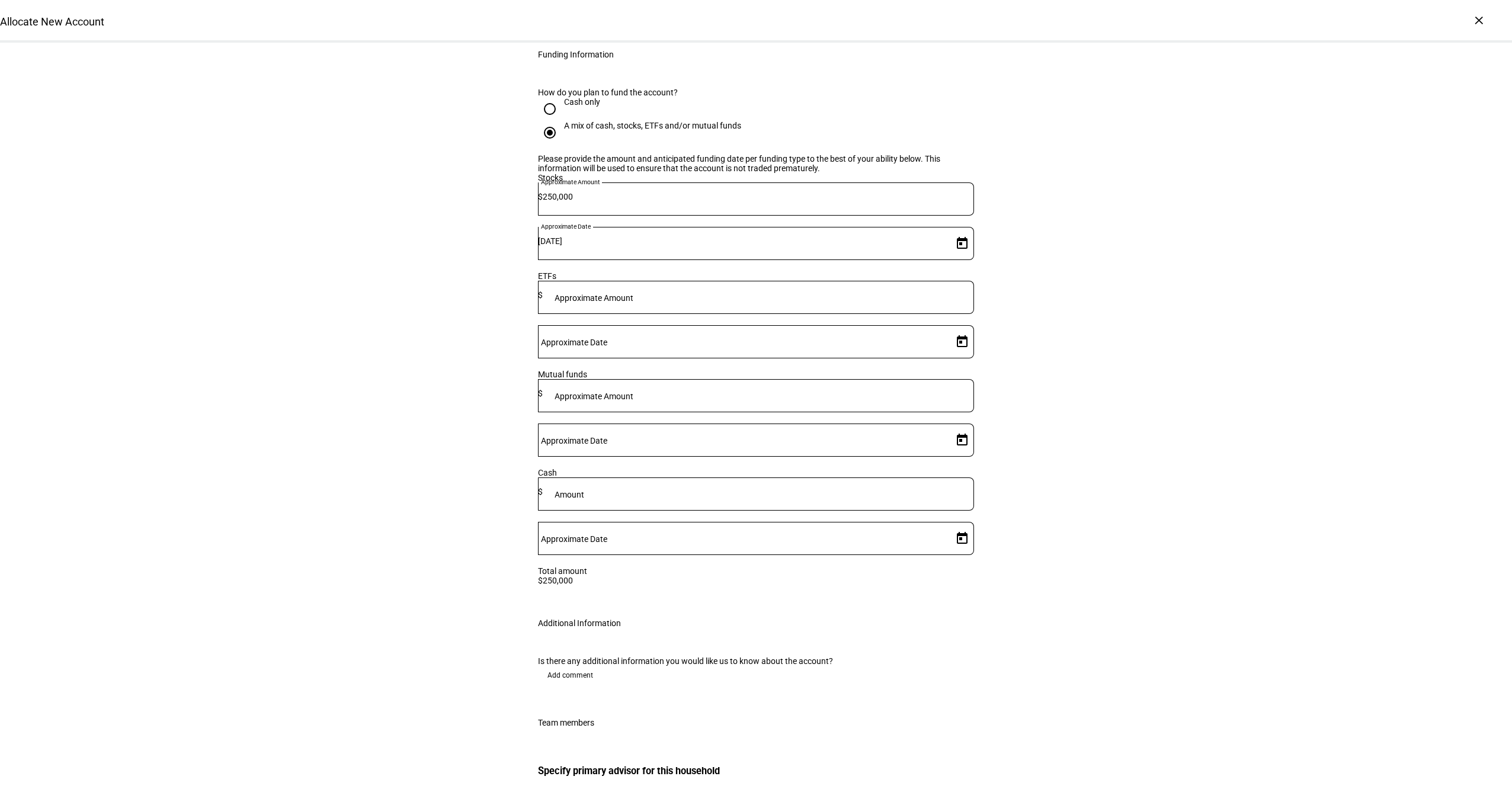
scroll to position [1680, 0]
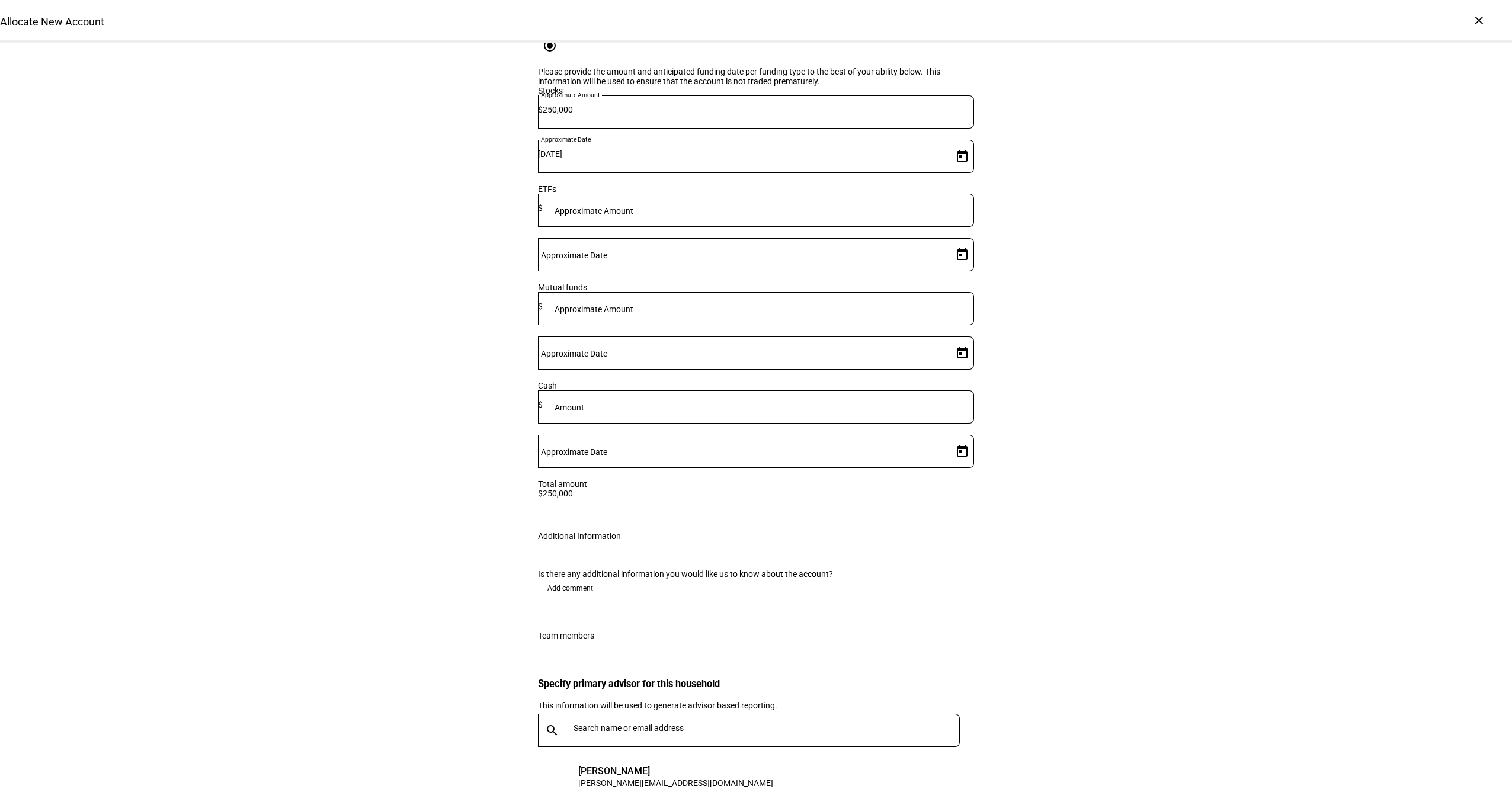
type textarea "We had a transition analysis done for this client, though the actual holdings a…"
click at [573, 579] on span "Add comment" at bounding box center [570, 588] width 46 height 19
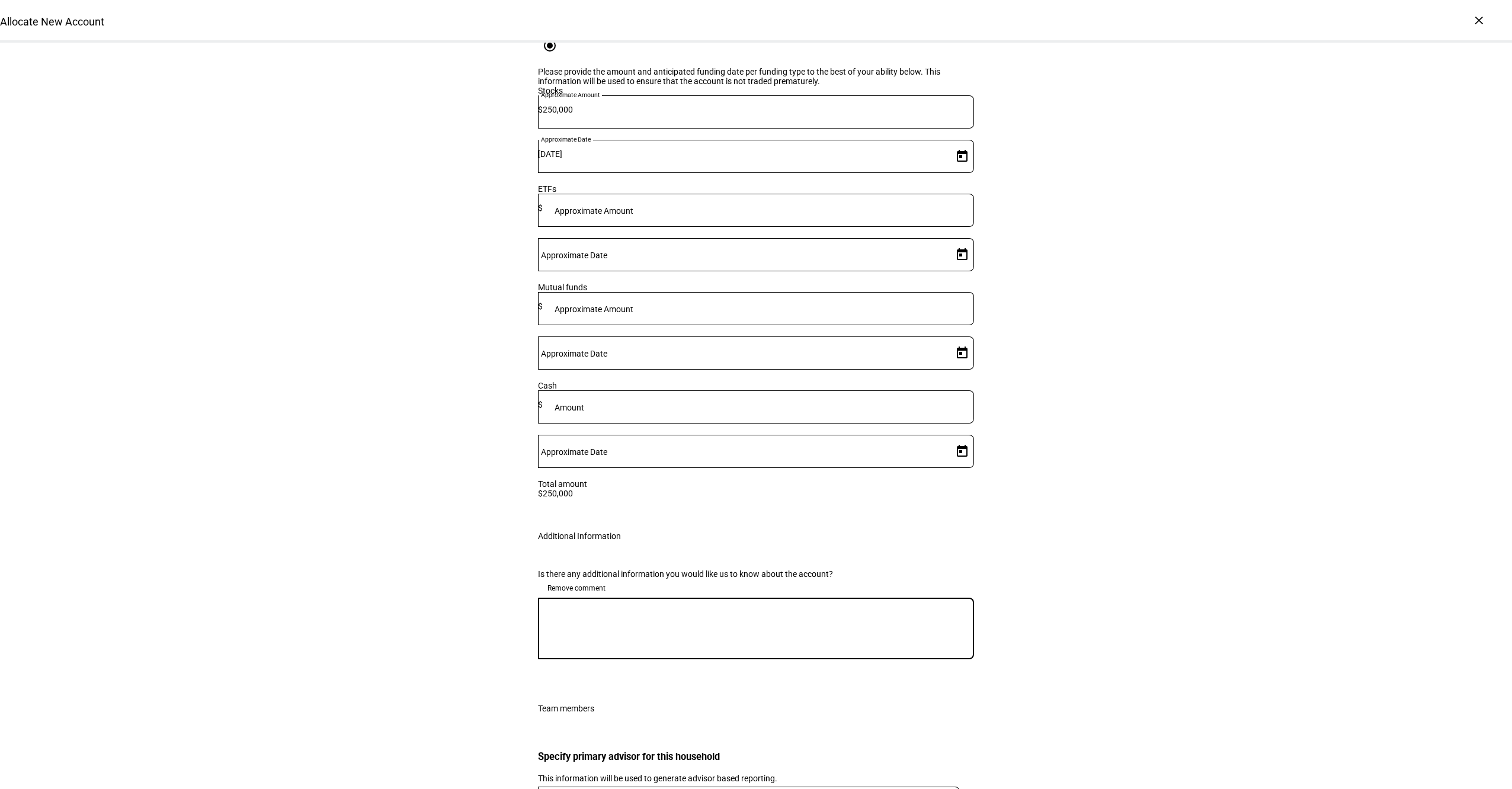
click at [624, 607] on textarea at bounding box center [756, 629] width 436 height 43
paste textarea "We had a transition analysis done for this client, though the actual holdings a…"
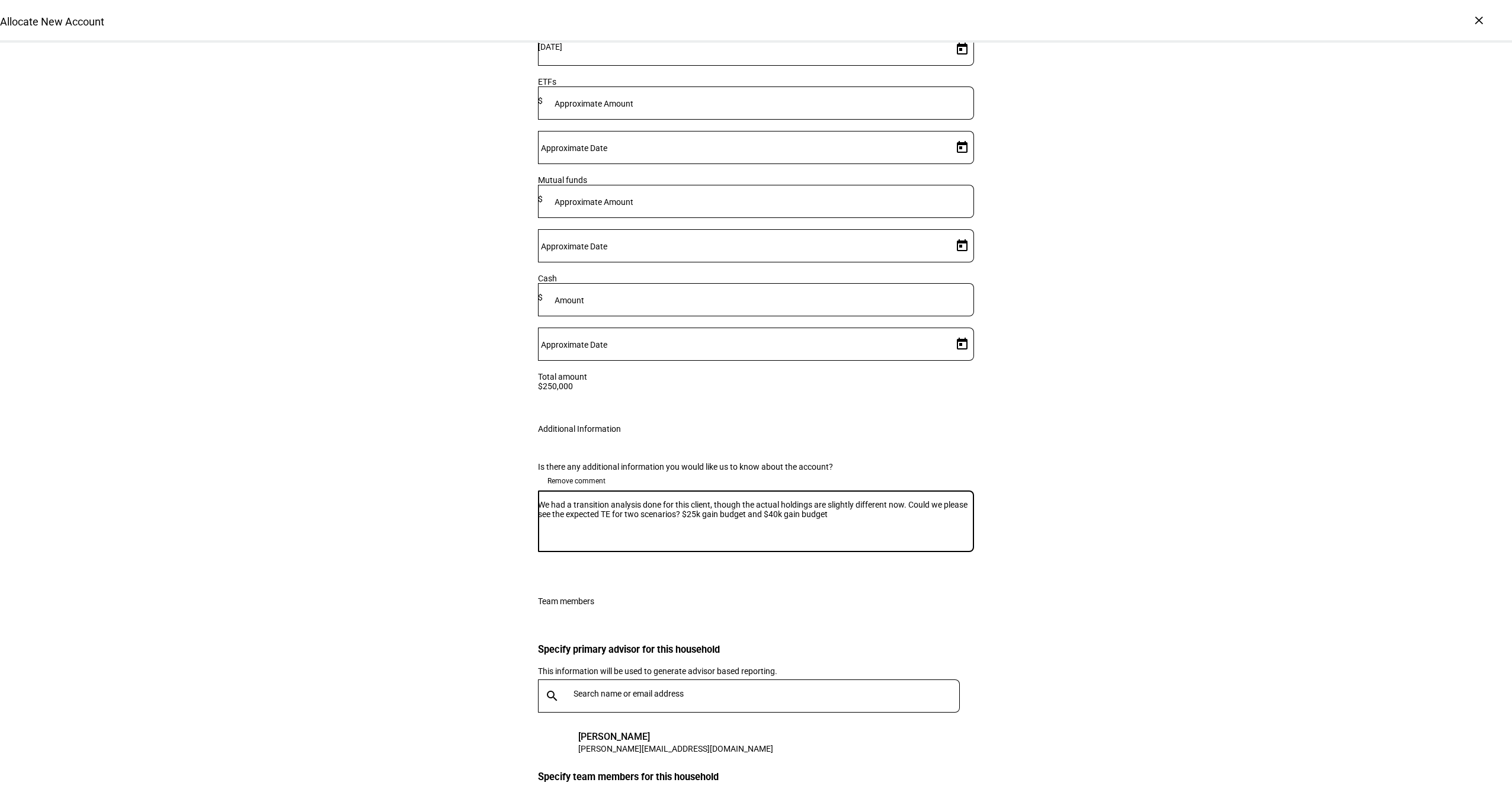
scroll to position [1816, 0]
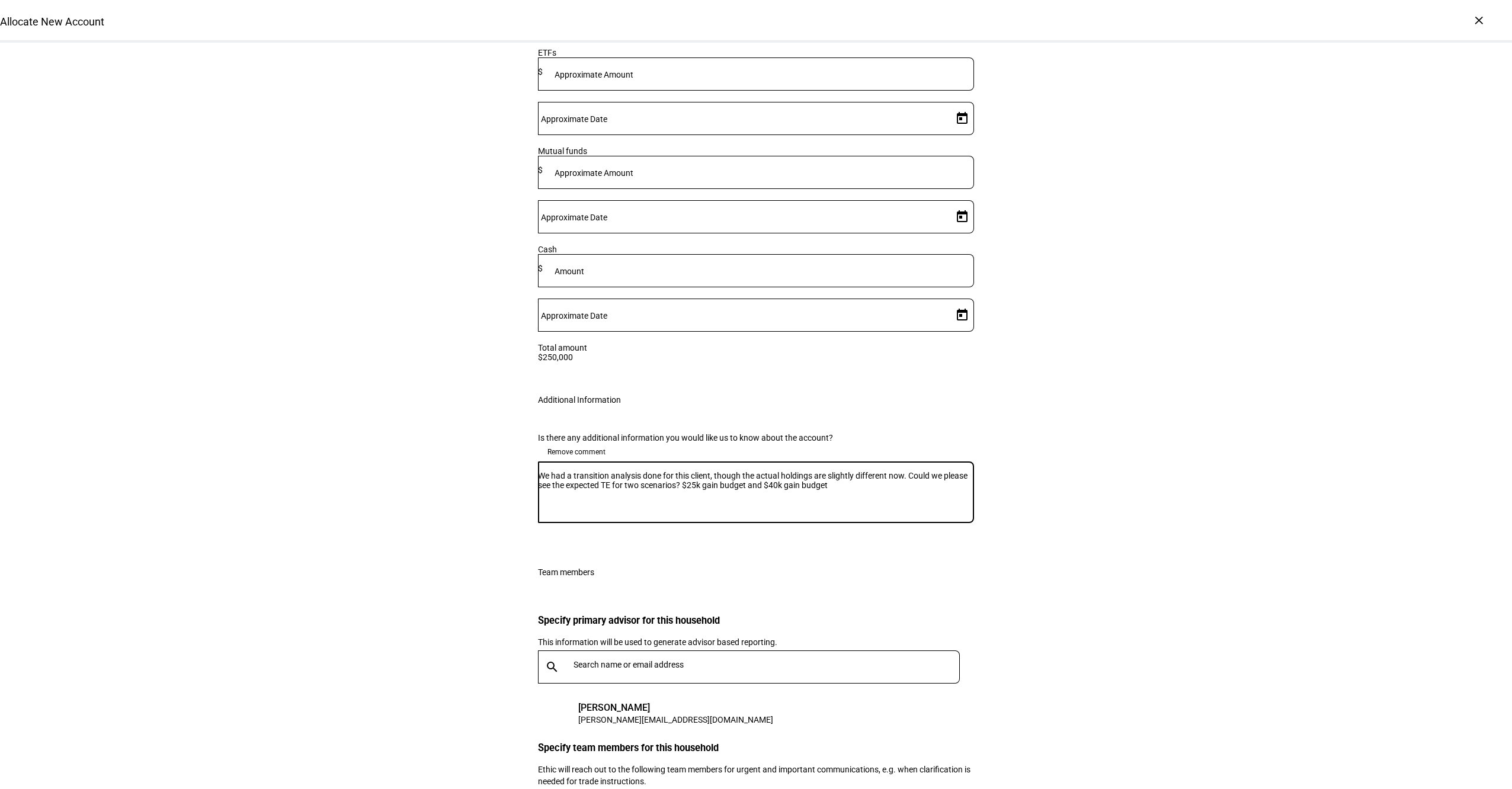
type textarea "We had a transition analysis done for this client, though the actual holdings a…"
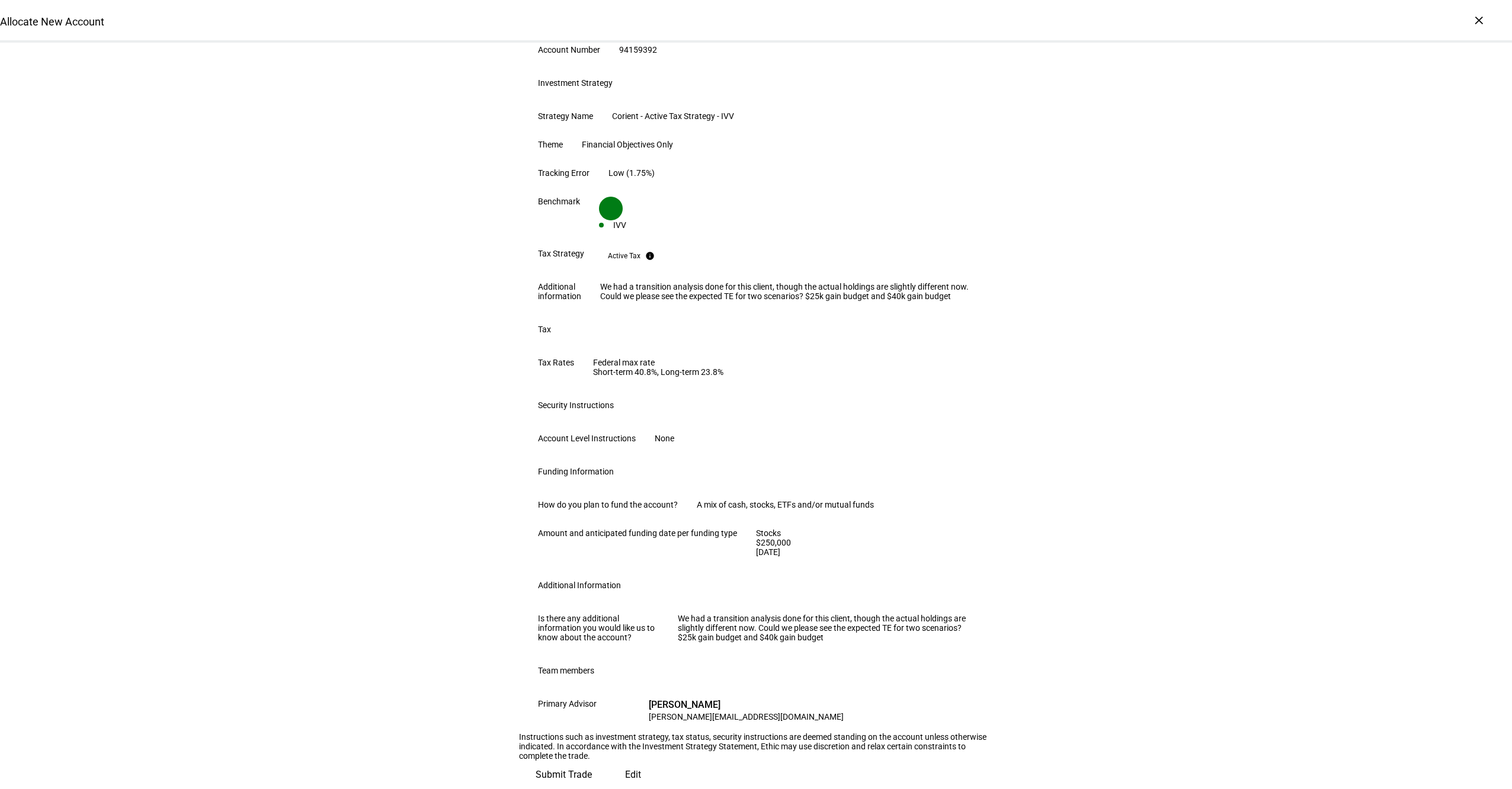
scroll to position [516, 0]
click at [592, 761] on span "Submit Trade" at bounding box center [564, 775] width 56 height 28
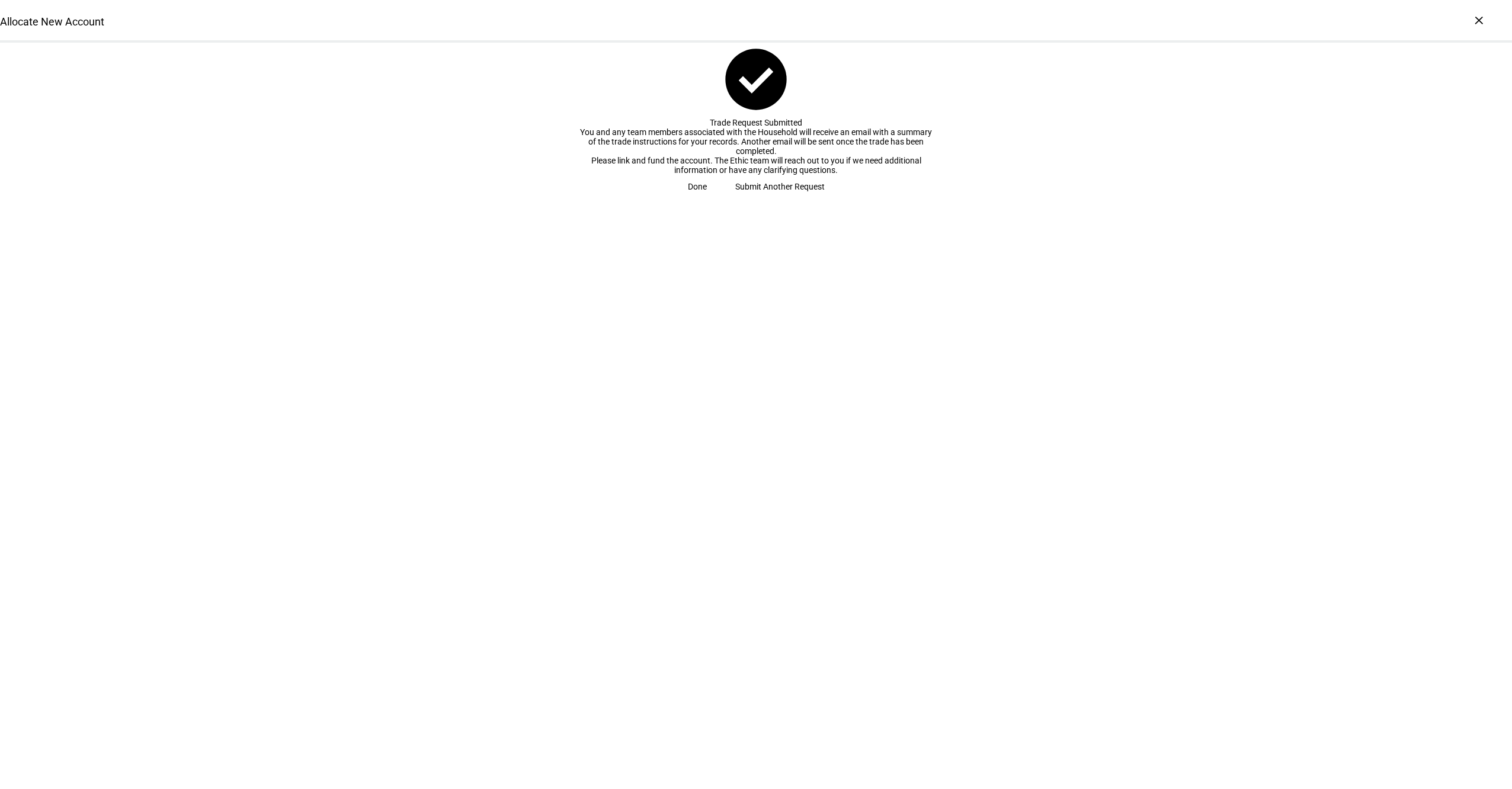
click at [707, 199] on span "Done" at bounding box center [697, 186] width 19 height 24
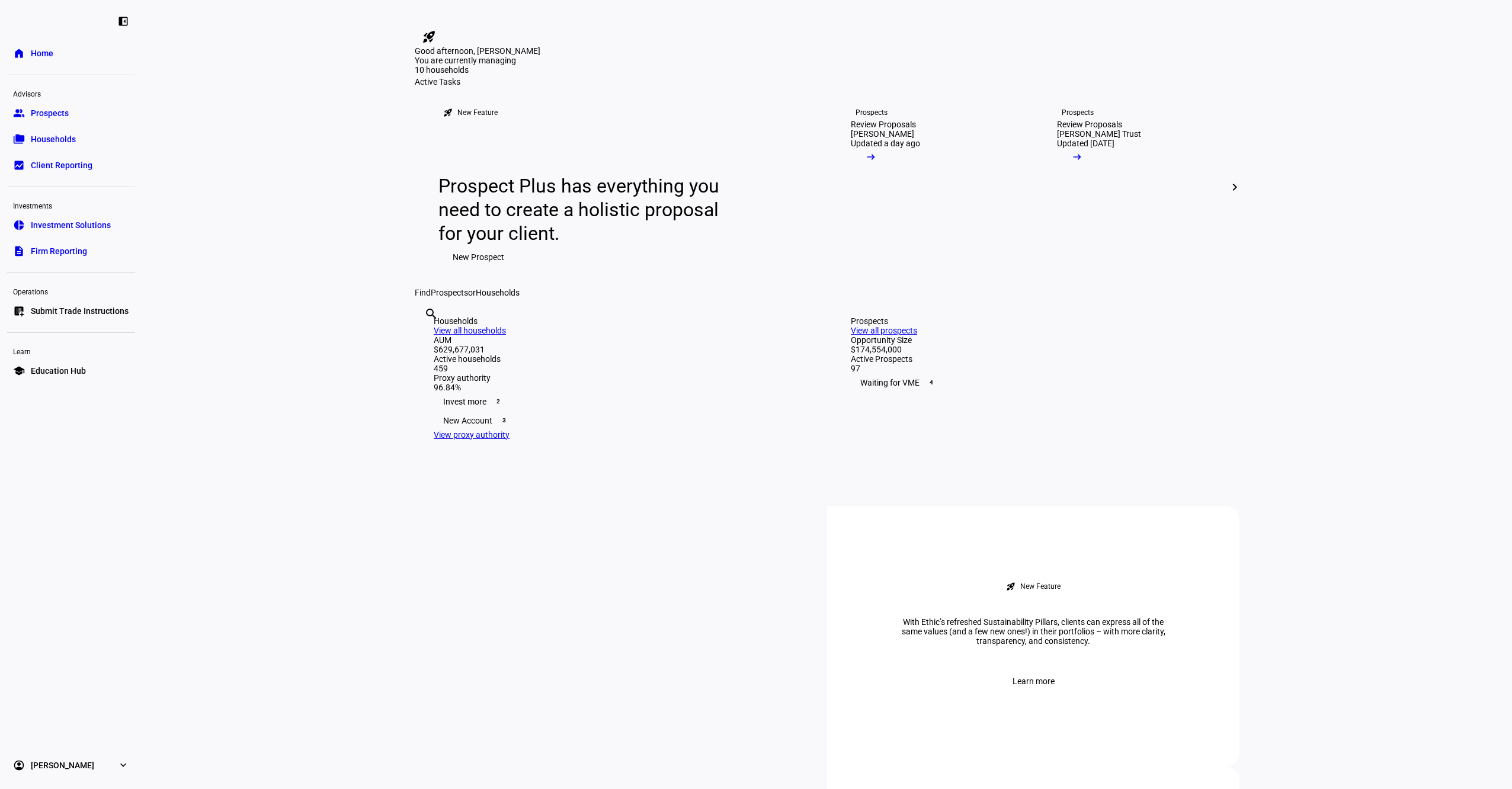
click at [65, 138] on span "Households" at bounding box center [54, 139] width 45 height 12
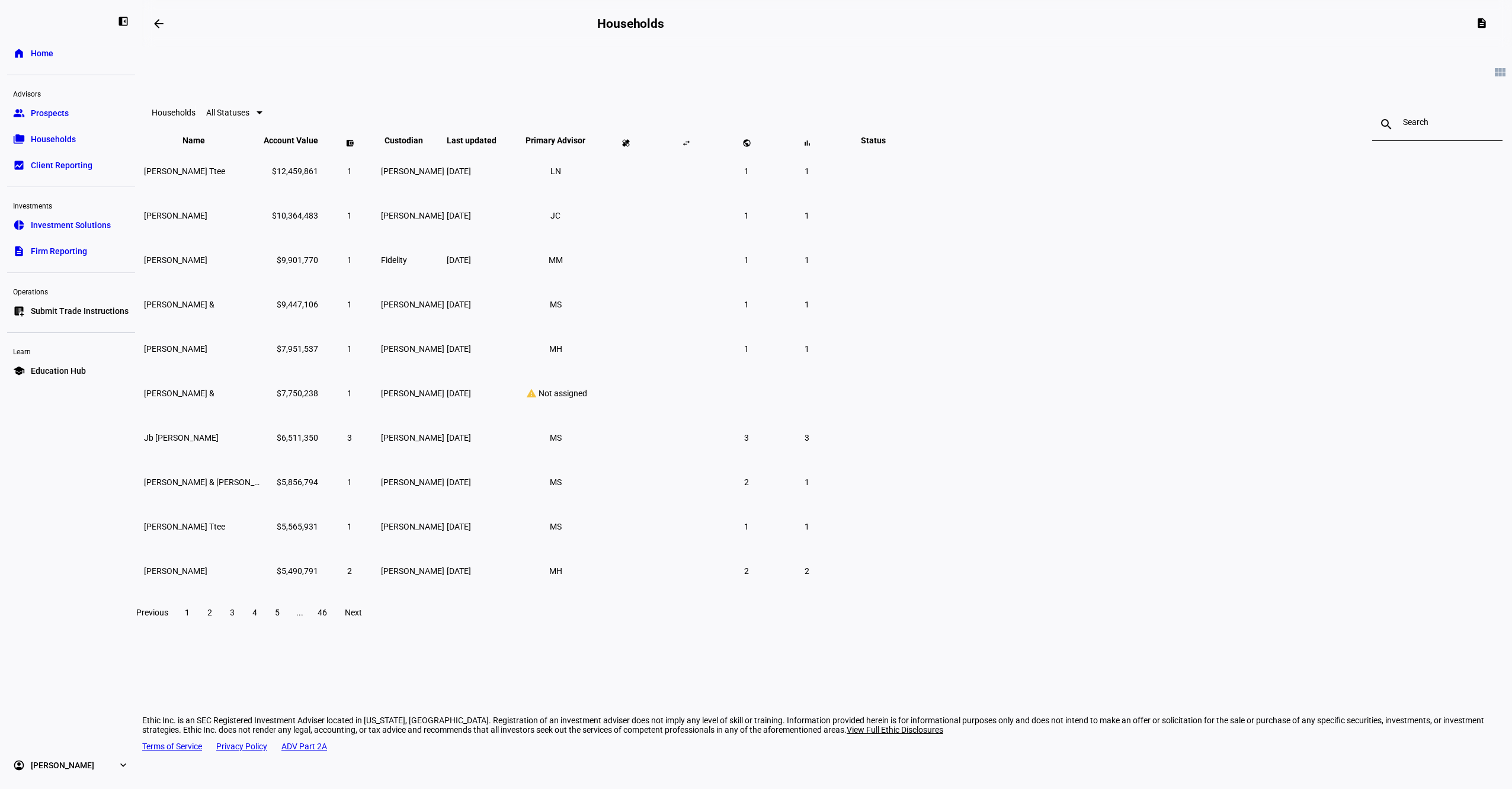
click at [1403, 119] on div at bounding box center [1438, 124] width 69 height 33
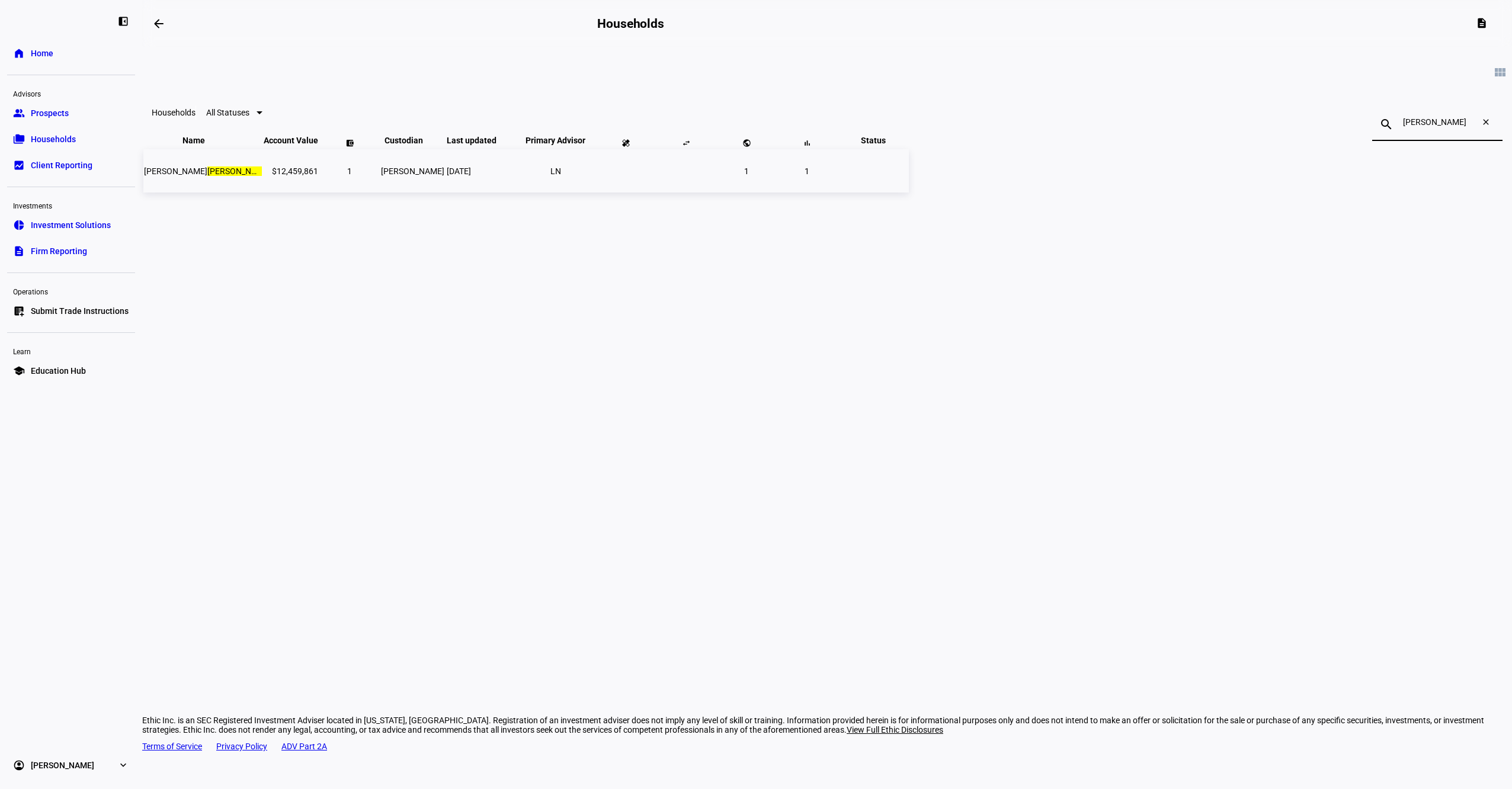
type input "peck"
click at [352, 176] on span "1" at bounding box center [349, 171] width 5 height 10
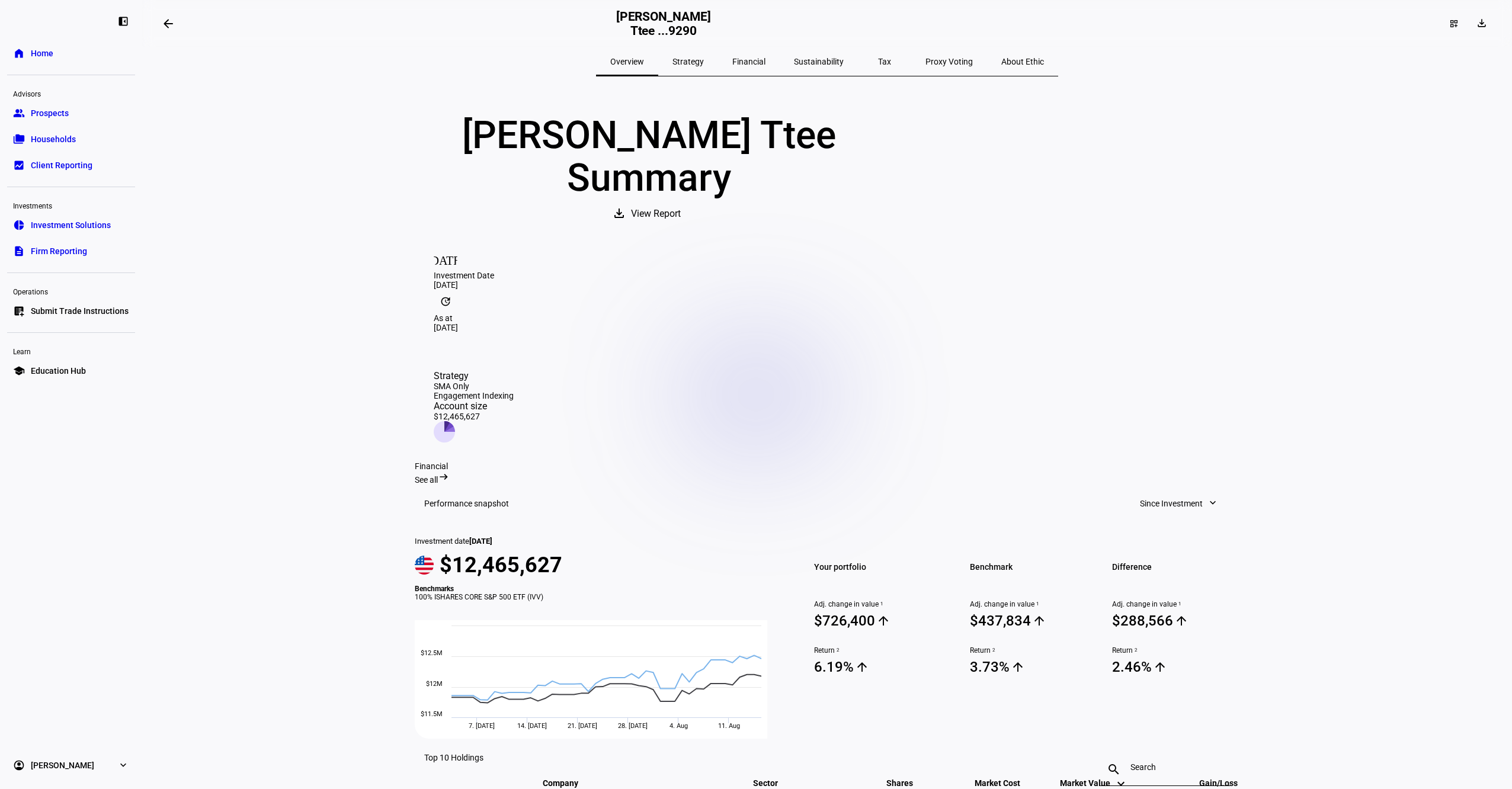
click at [765, 63] on span "Financial" at bounding box center [749, 61] width 33 height 8
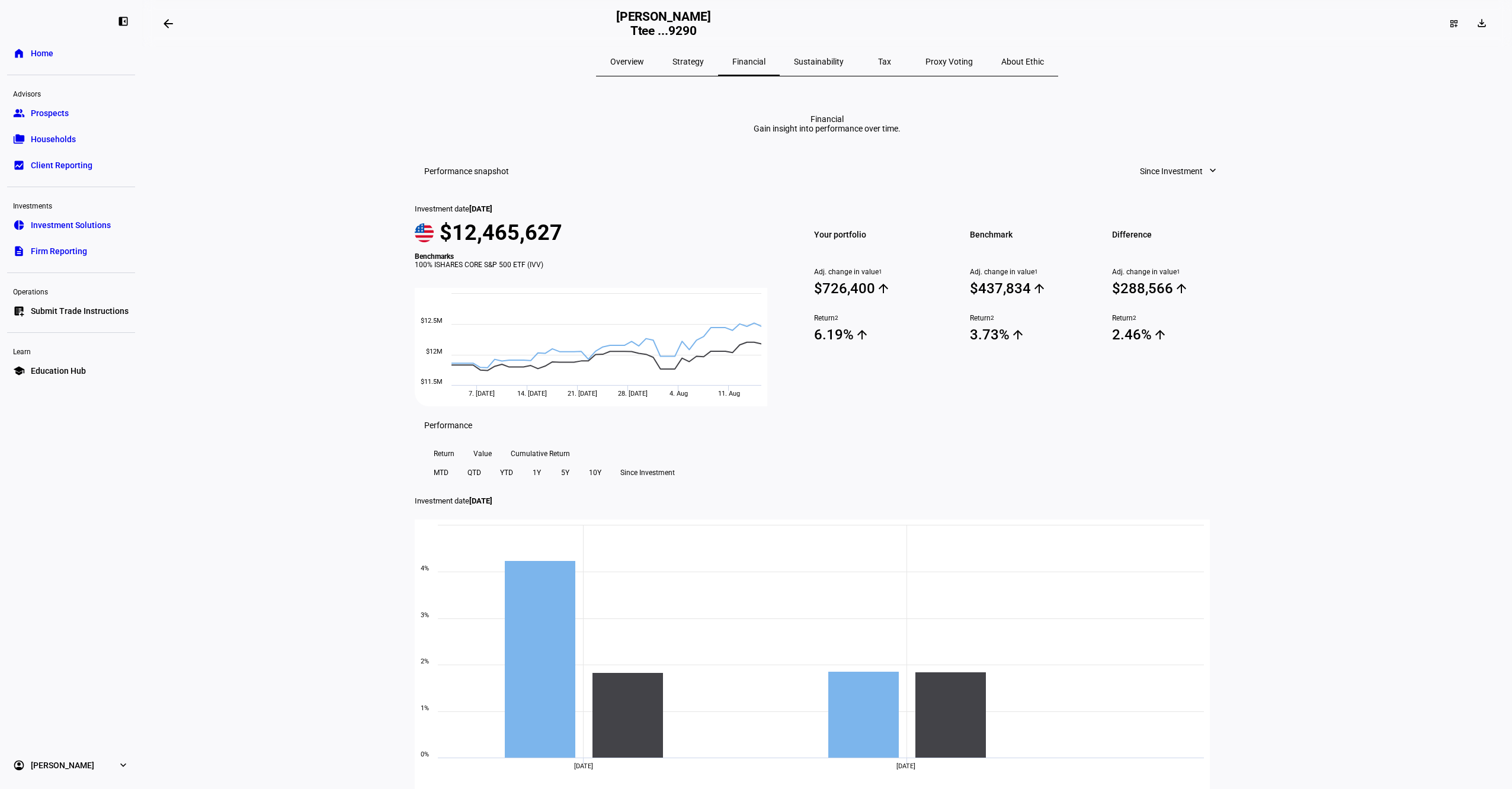
click at [877, 58] on div "Tax" at bounding box center [884, 61] width 53 height 28
